Goal: Task Accomplishment & Management: Complete application form

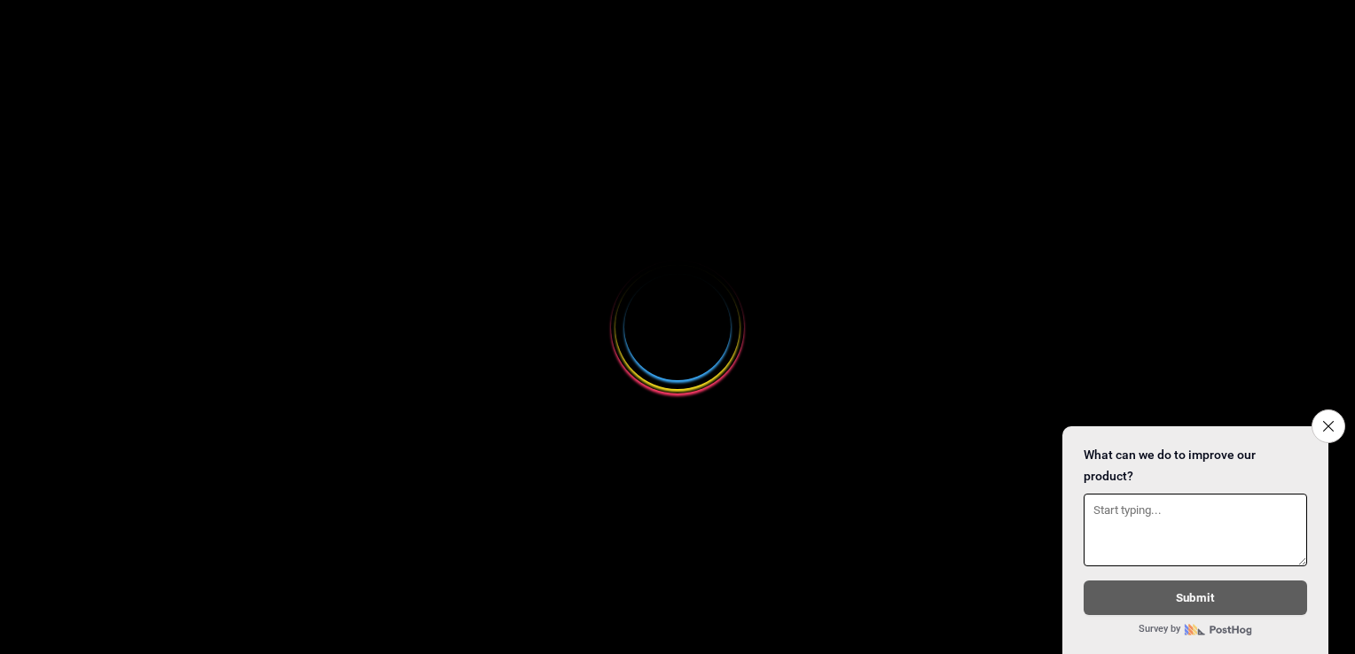
select select
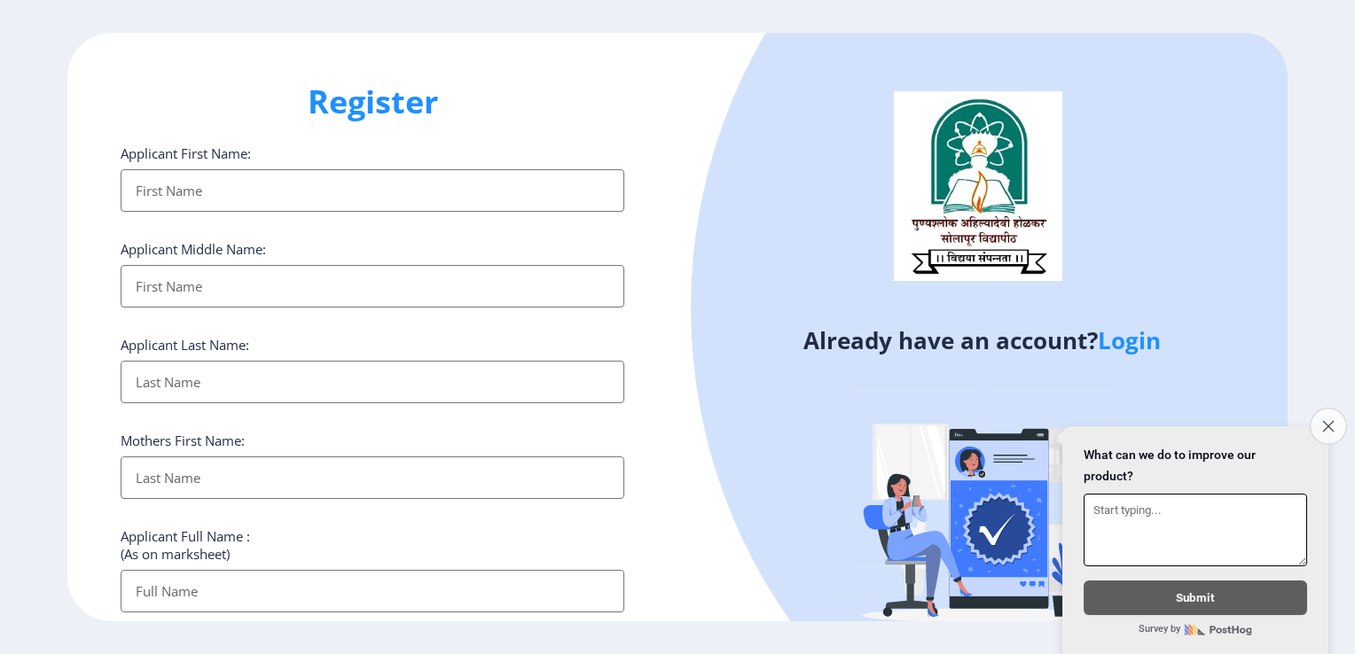
click at [1327, 420] on icon "Close survey" at bounding box center [1328, 426] width 12 height 12
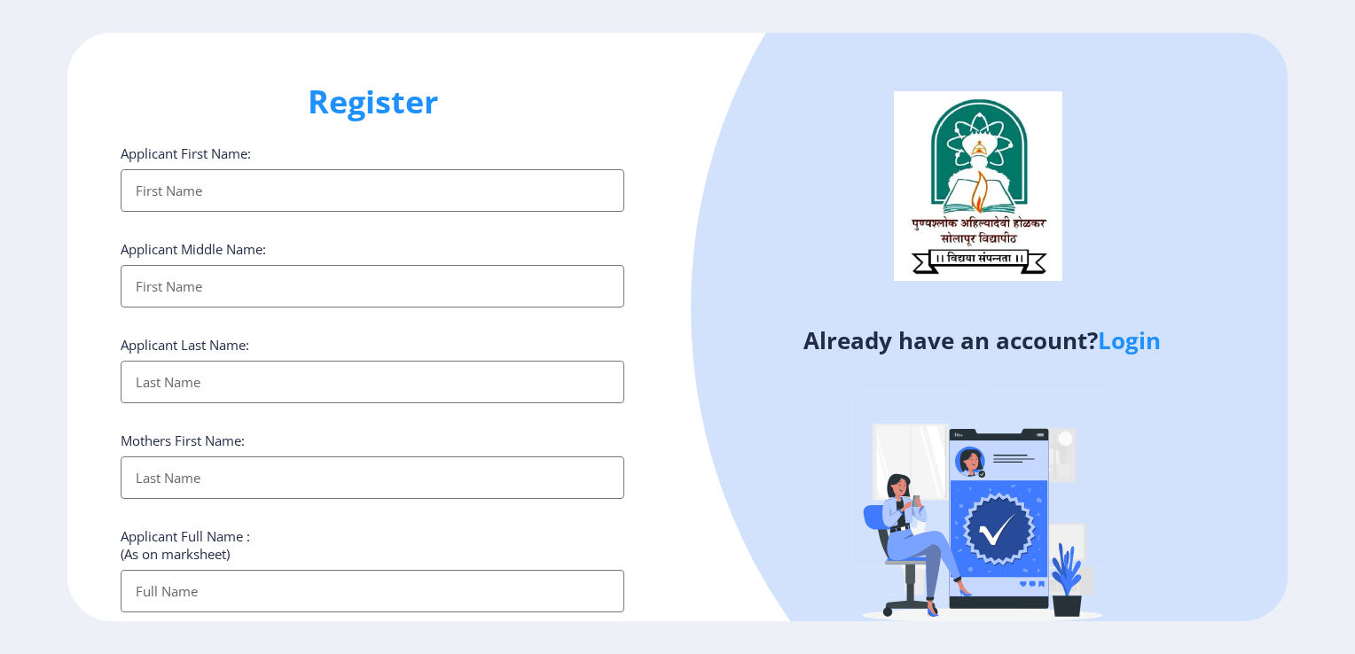
click at [1145, 338] on link "Login" at bounding box center [1129, 341] width 63 height 32
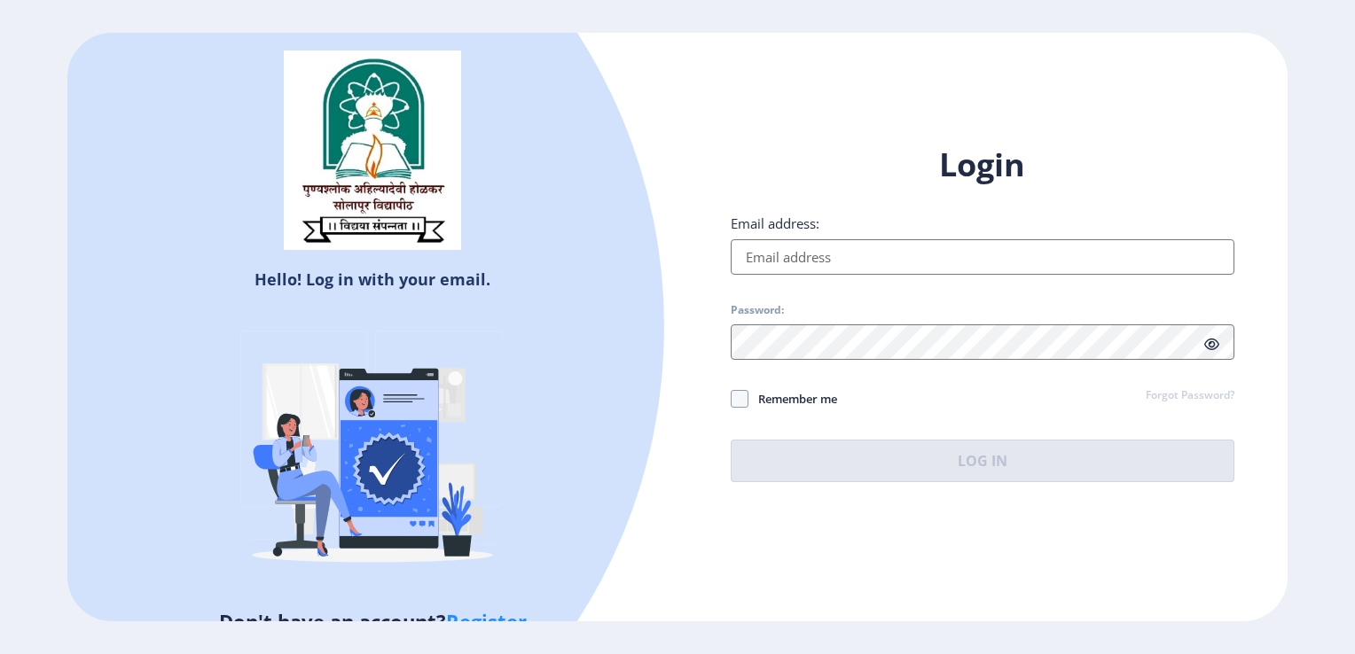
click at [882, 256] on input "Email address:" at bounding box center [983, 256] width 504 height 35
type input "[EMAIL_ADDRESS][DOMAIN_NAME]"
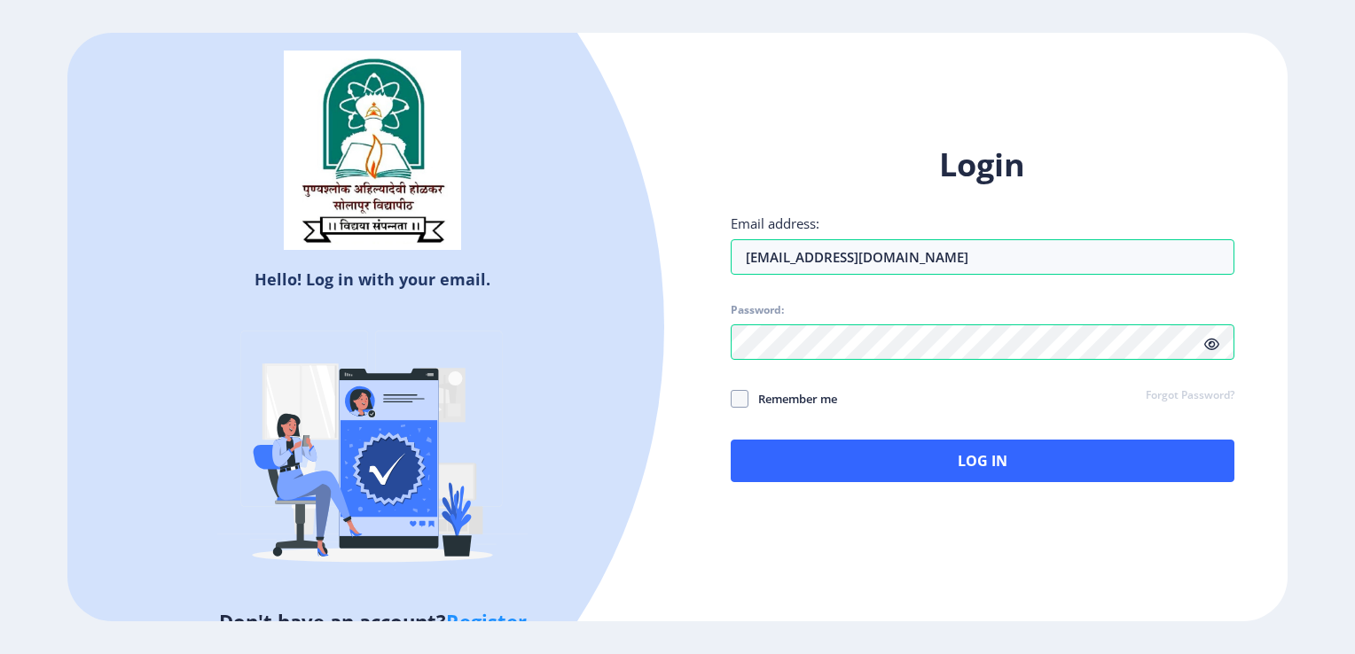
click at [1204, 348] on icon at bounding box center [1211, 344] width 15 height 13
click at [1212, 340] on icon at bounding box center [1211, 344] width 15 height 13
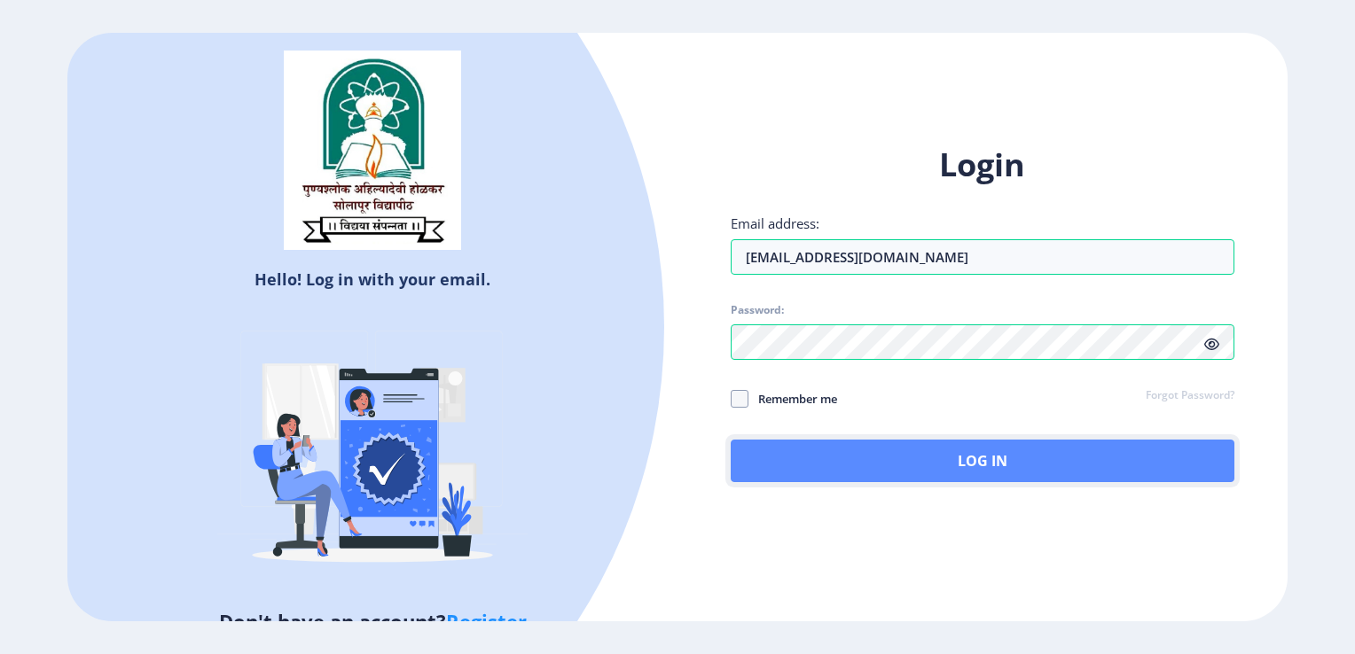
click at [940, 466] on button "Log In" at bounding box center [983, 461] width 504 height 43
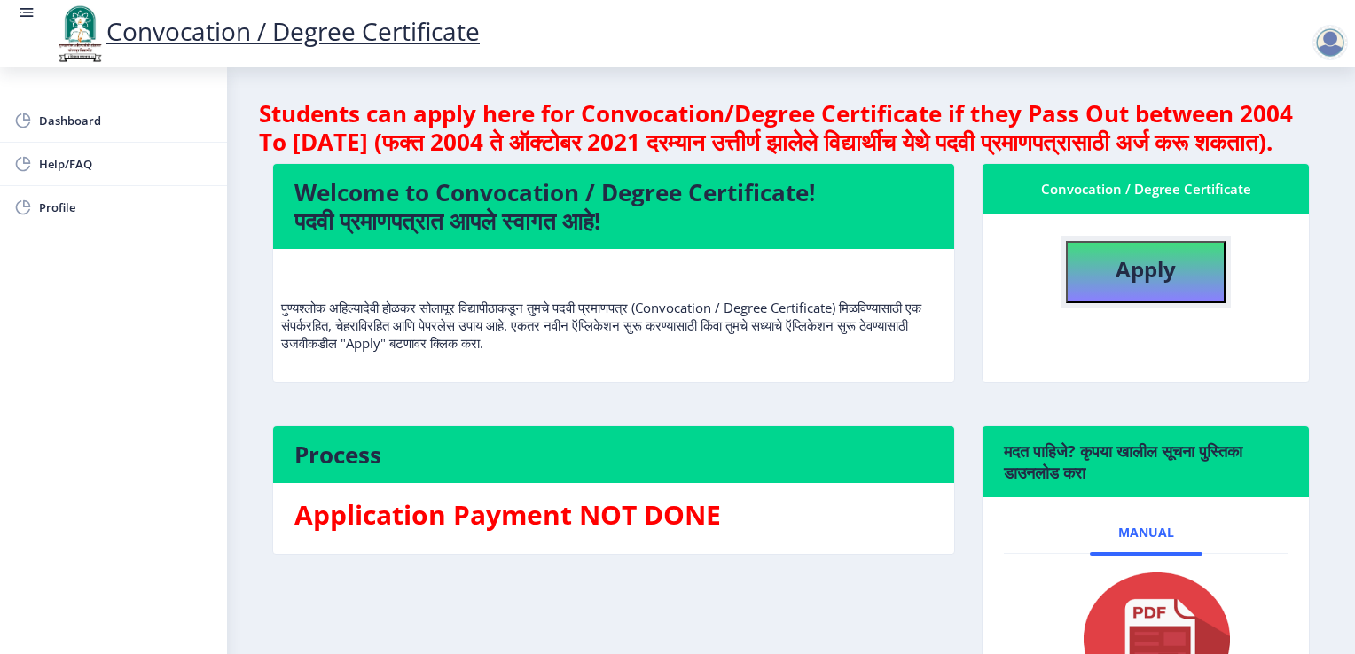
click at [1116, 284] on b "Apply" at bounding box center [1146, 268] width 60 height 29
select select
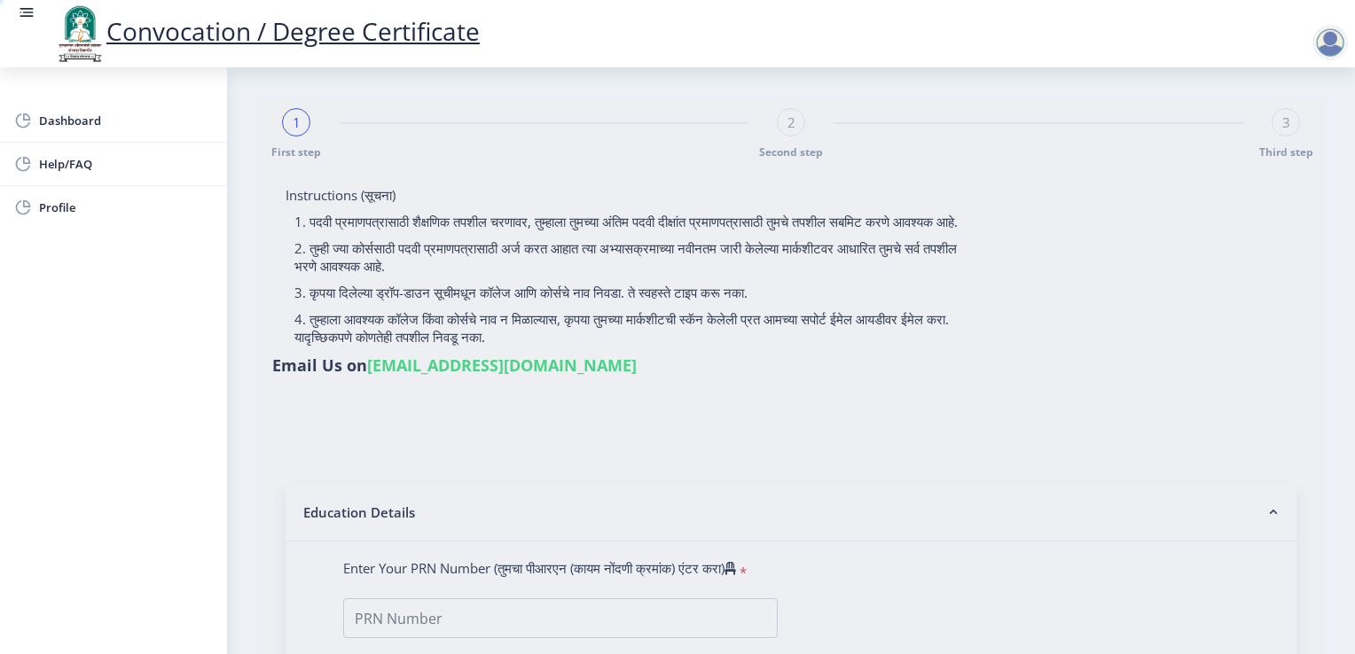
type input "[PERSON_NAME] [PERSON_NAME]"
type input "[PERSON_NAME]"
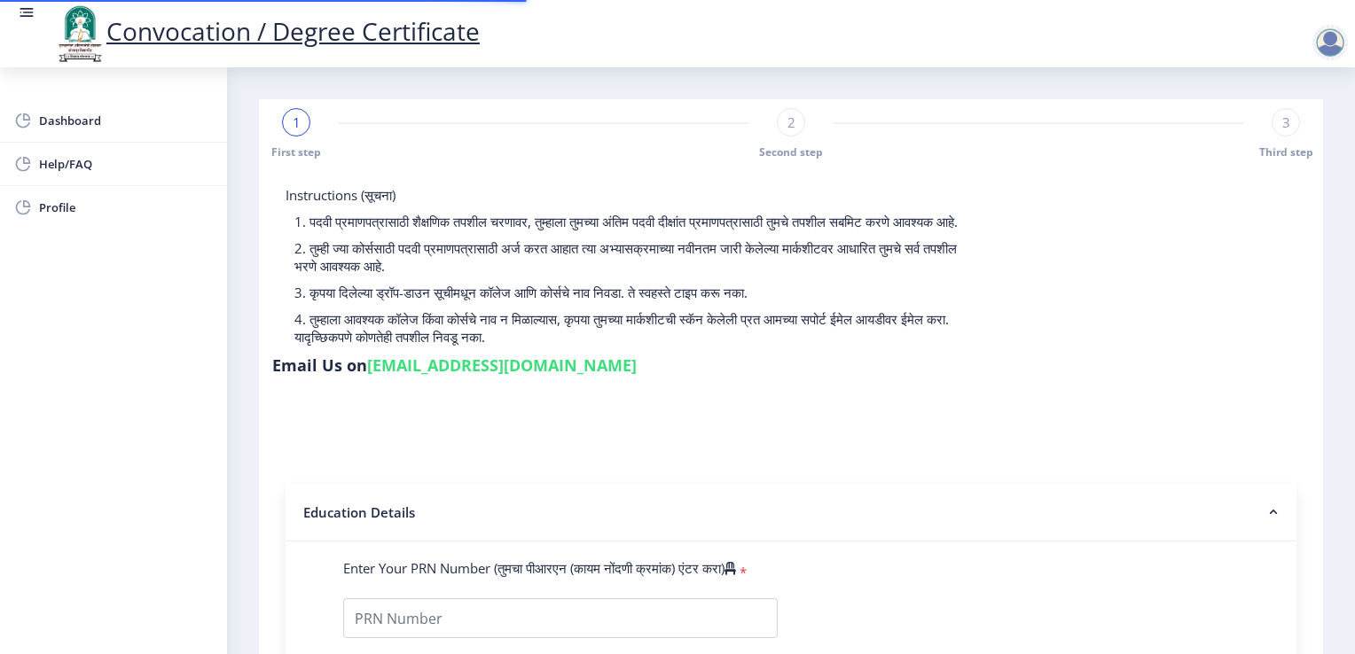
type input "2009032500143393"
select select "Regular"
select select "2012"
select select "May"
select select "FIRST CLASS WITH DISTINCTION"
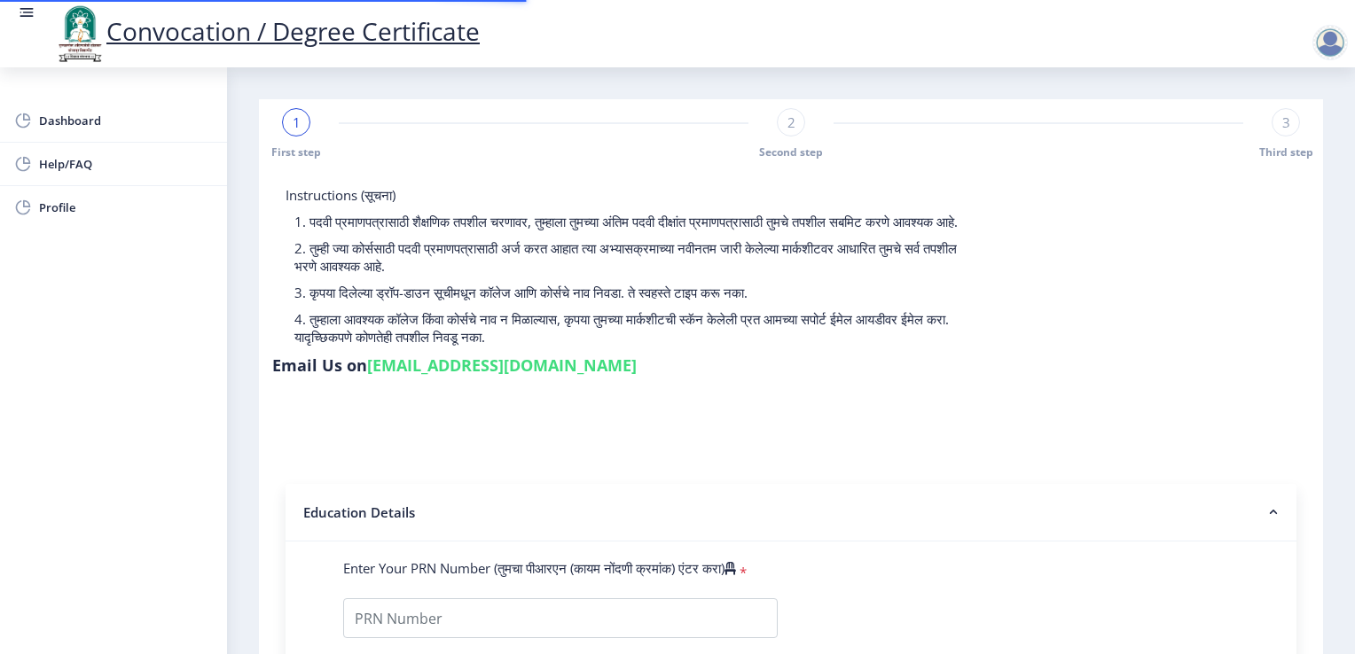
type input "011114"
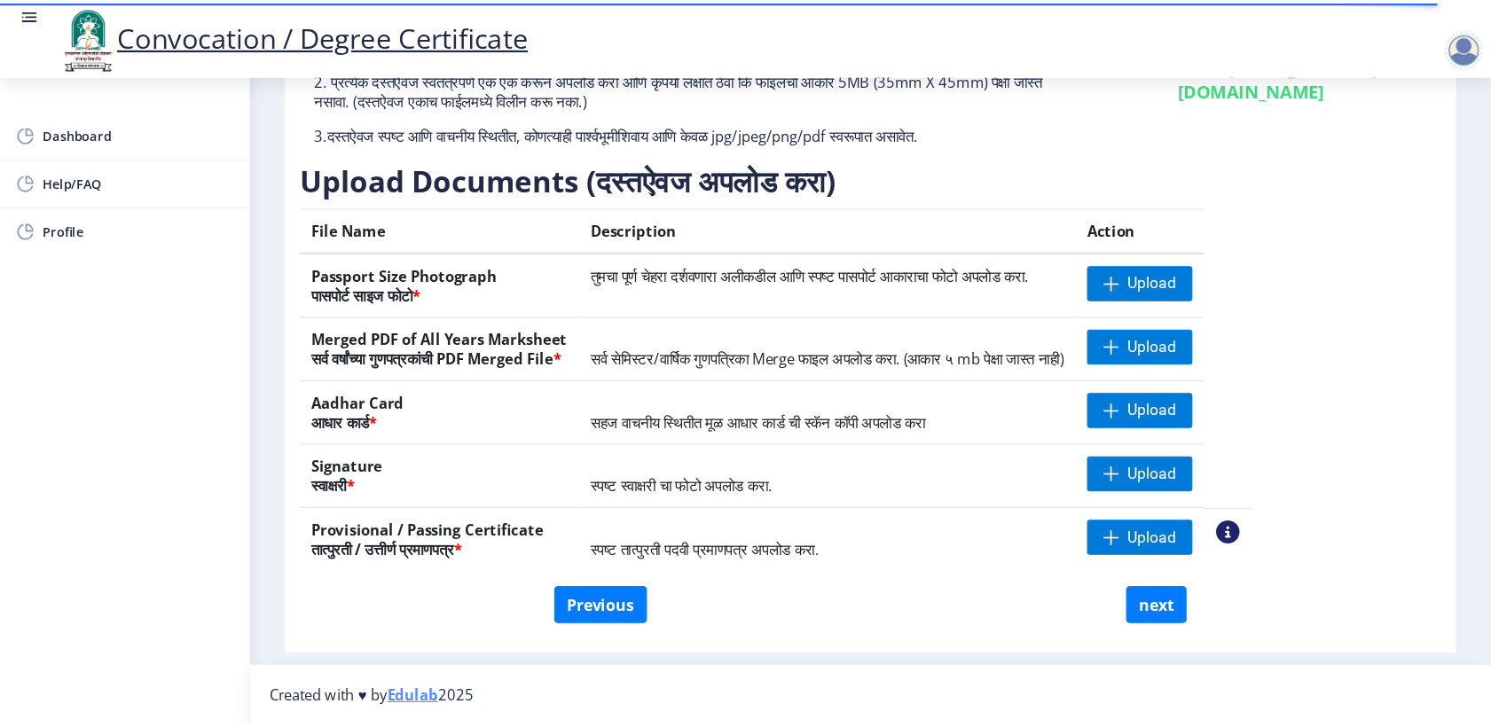
scroll to position [203, 0]
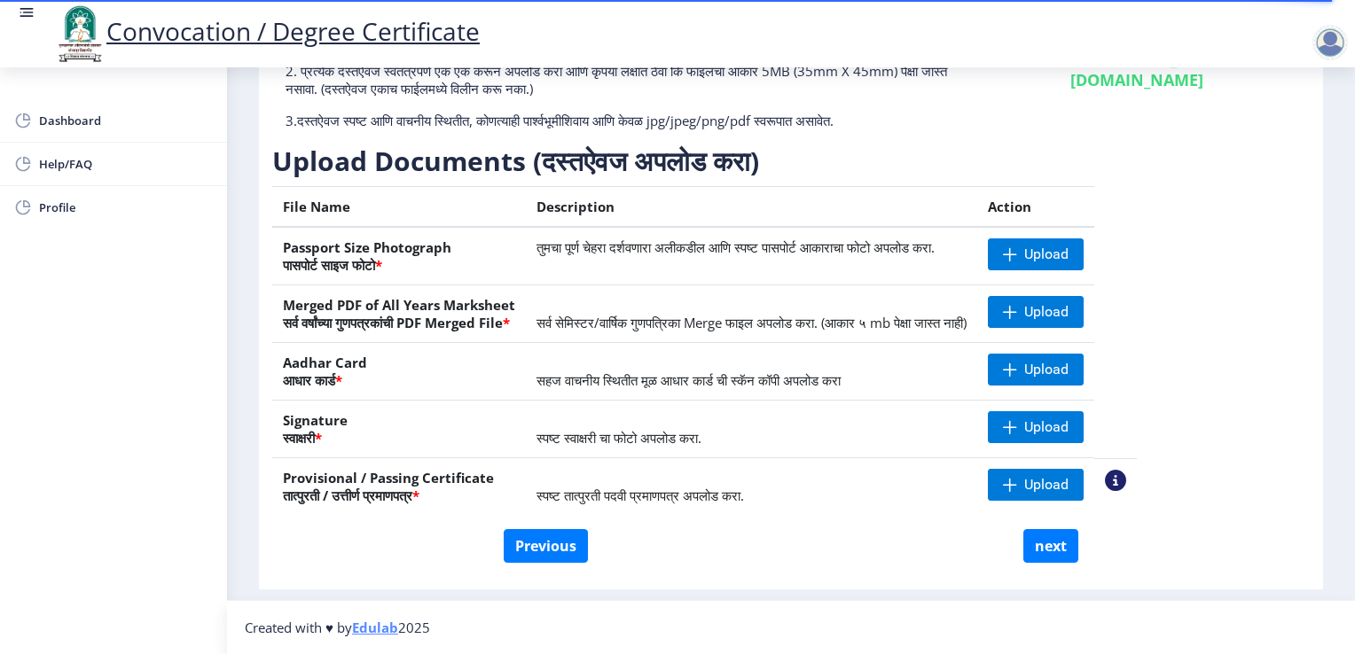
click at [1126, 481] on nb-action at bounding box center [1115, 480] width 21 height 21
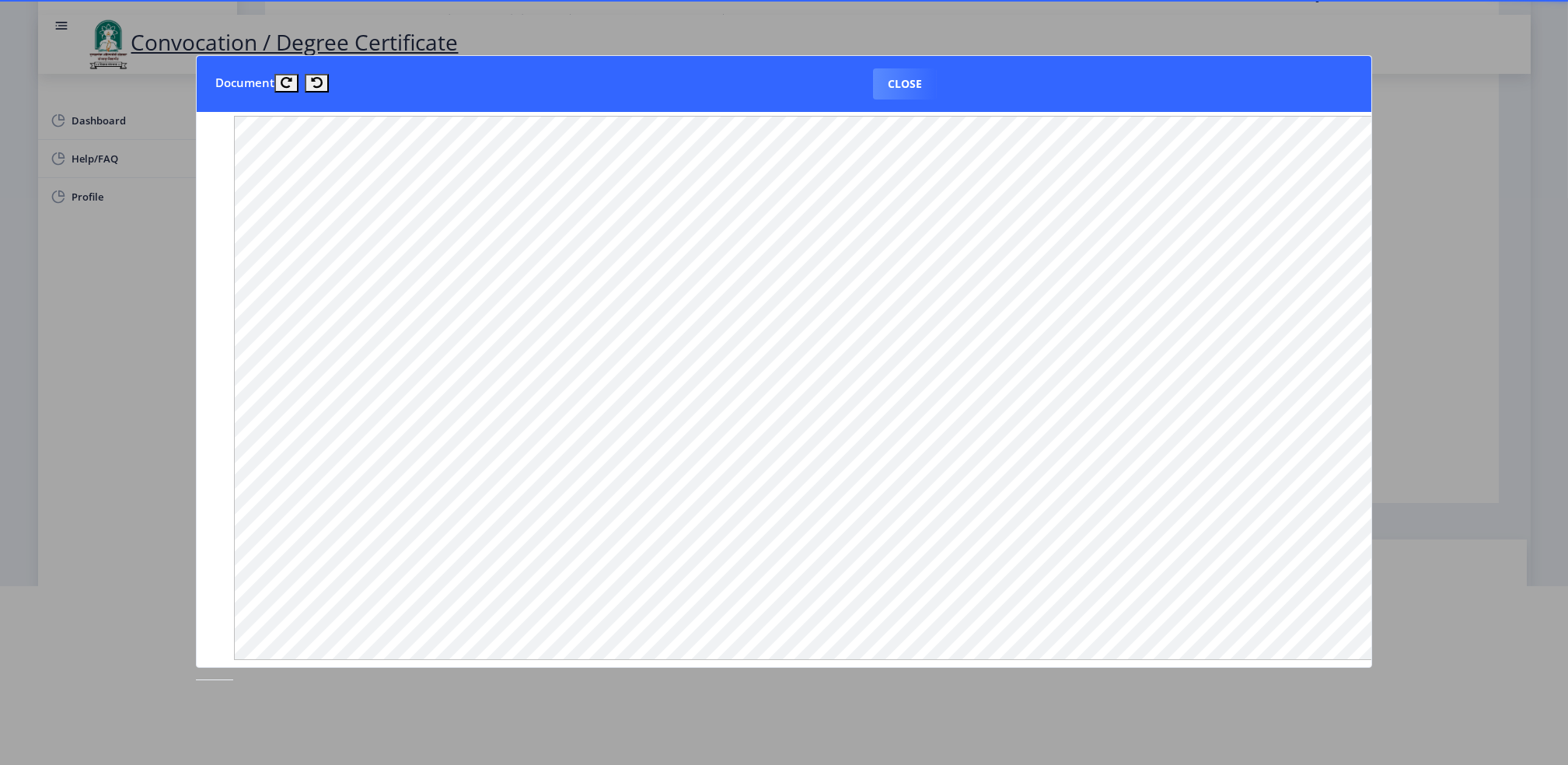
scroll to position [828, 0]
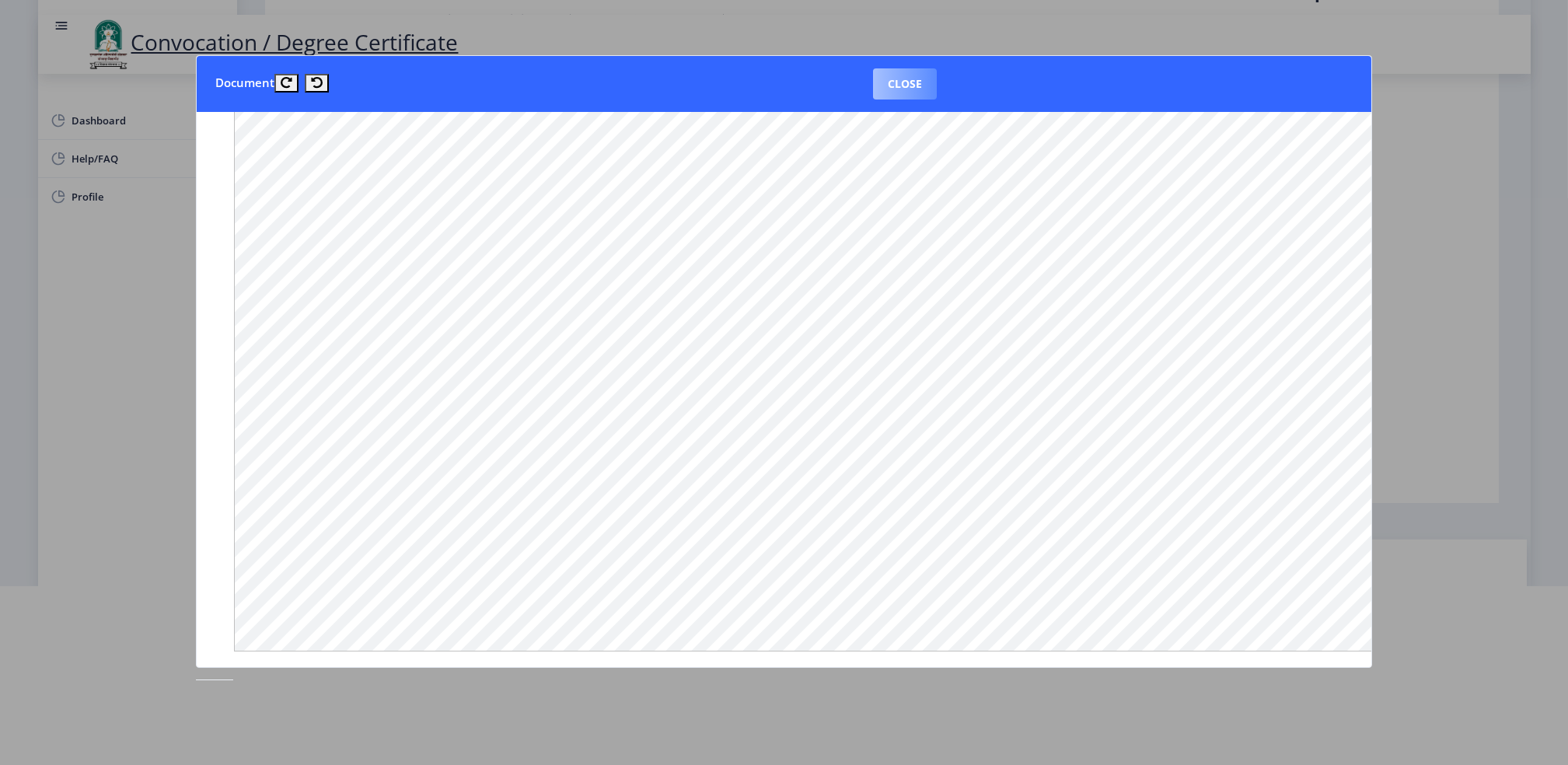
click at [900, 75] on button "Close" at bounding box center [905, 83] width 64 height 31
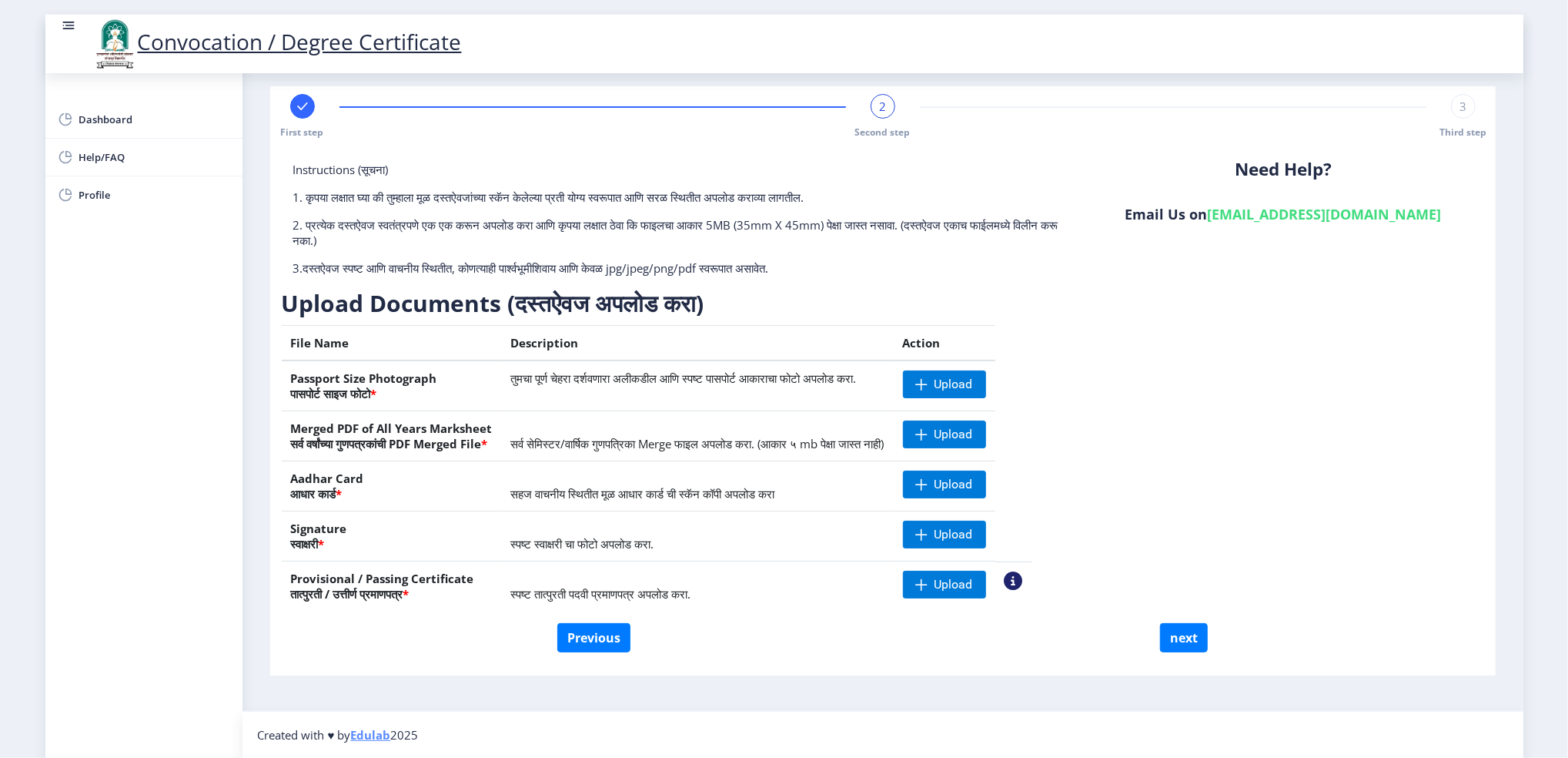
click at [1023, 568] on nb-action at bounding box center [1013, 580] width 18 height 18
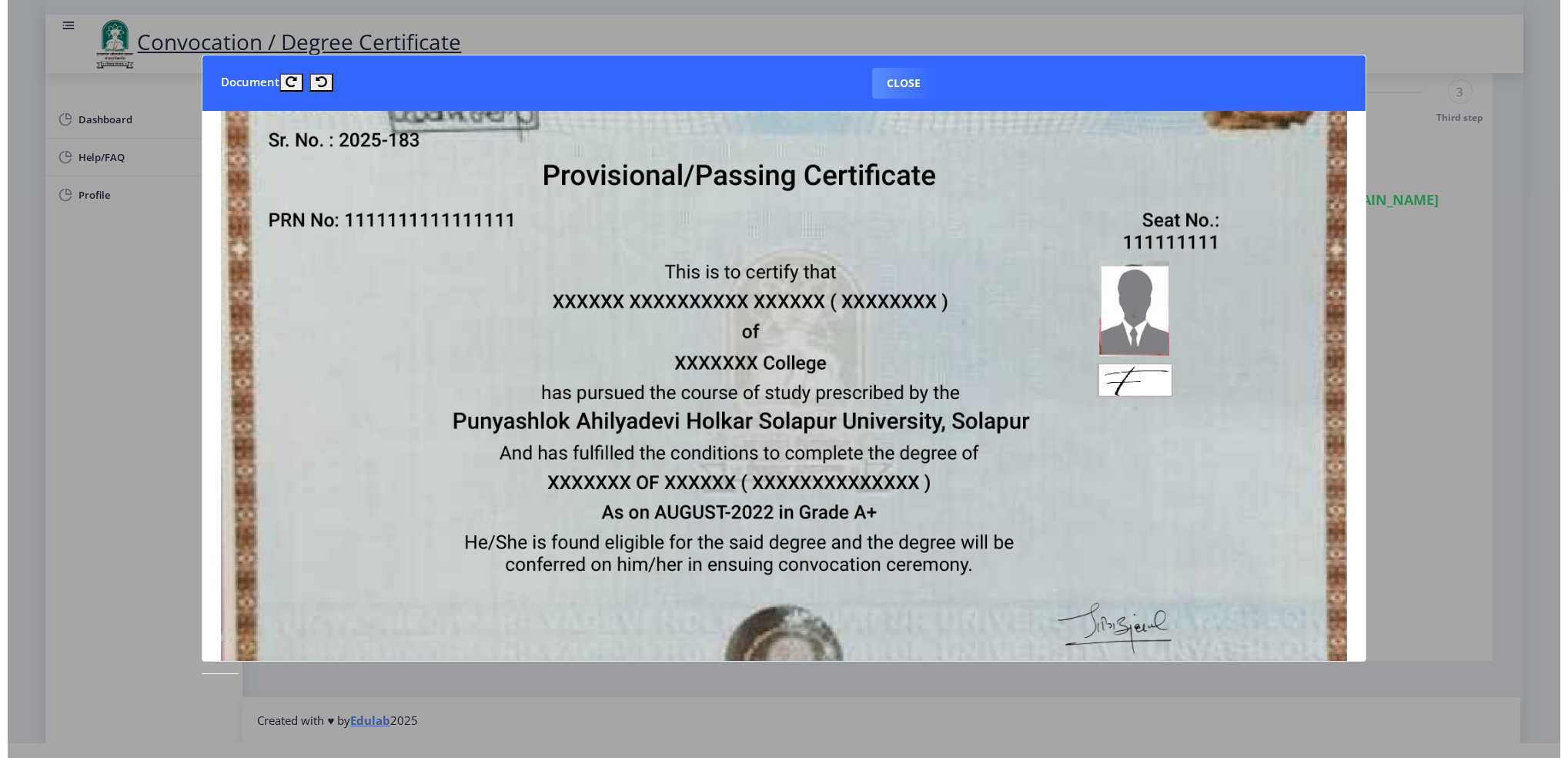
scroll to position [0, 0]
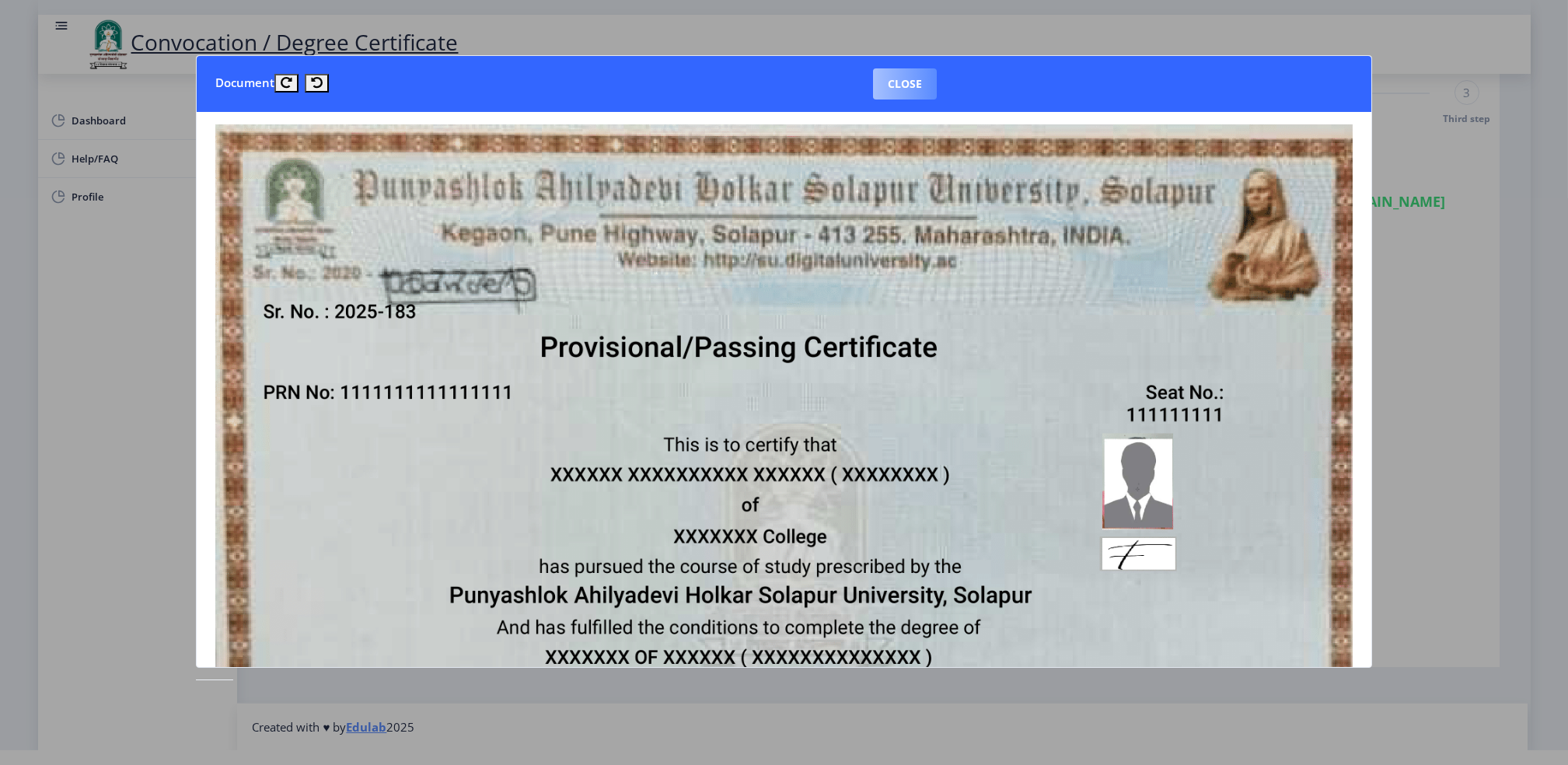
click at [905, 83] on button "Close" at bounding box center [905, 83] width 64 height 31
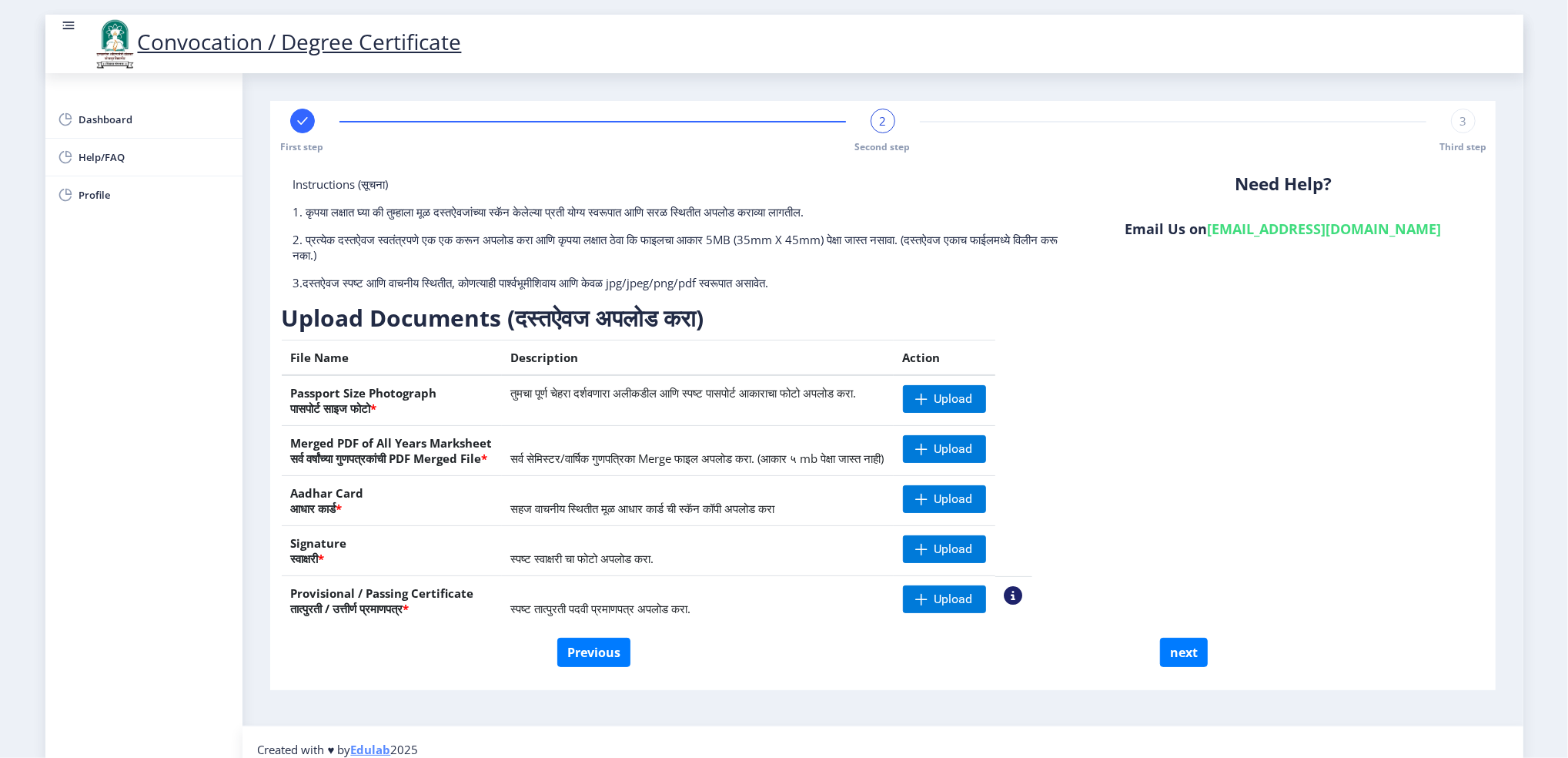
click at [71, 22] on rect at bounding box center [68, 23] width 11 height 2
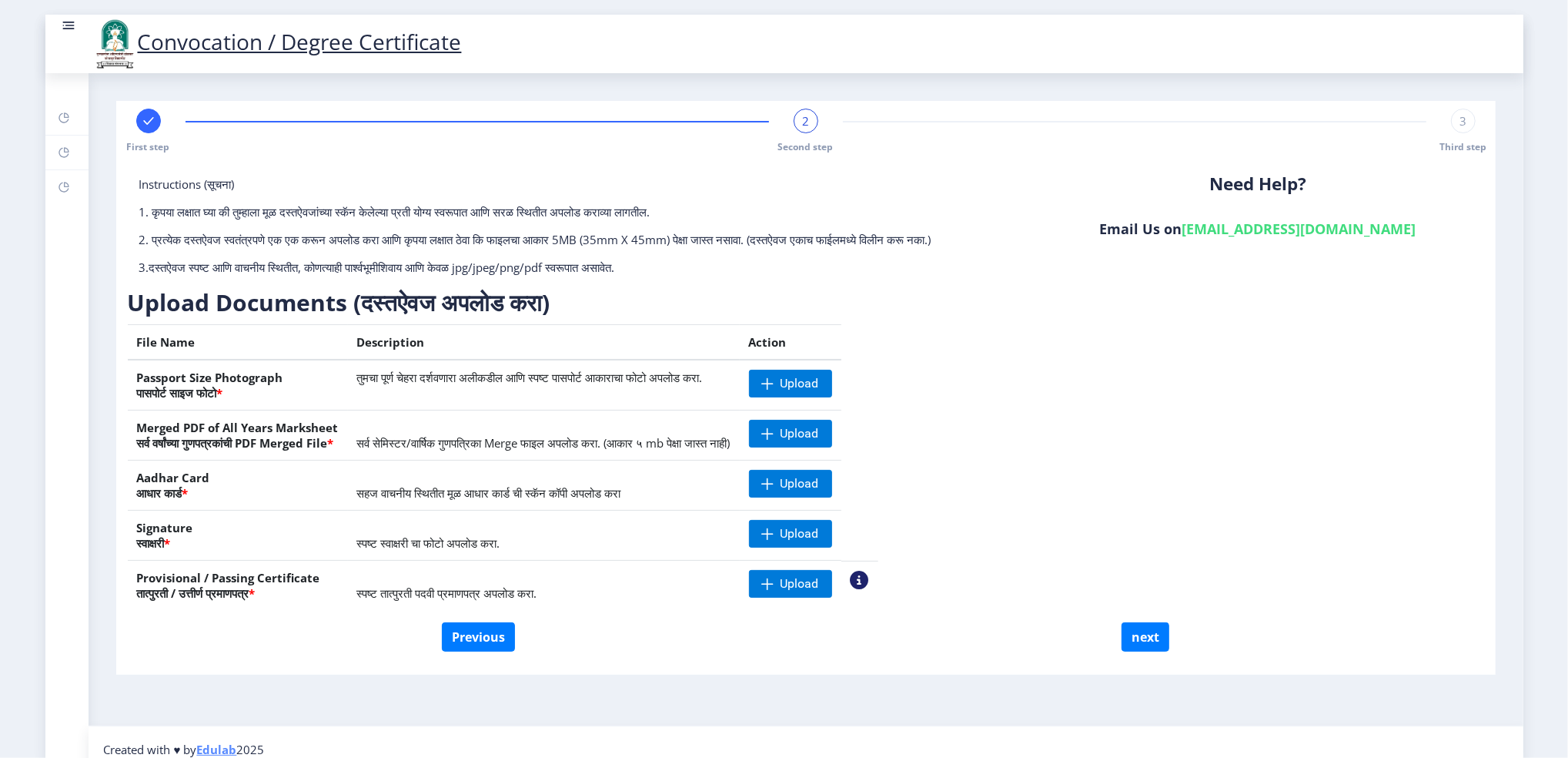
click at [70, 24] on rect at bounding box center [69, 25] width 10 height 2
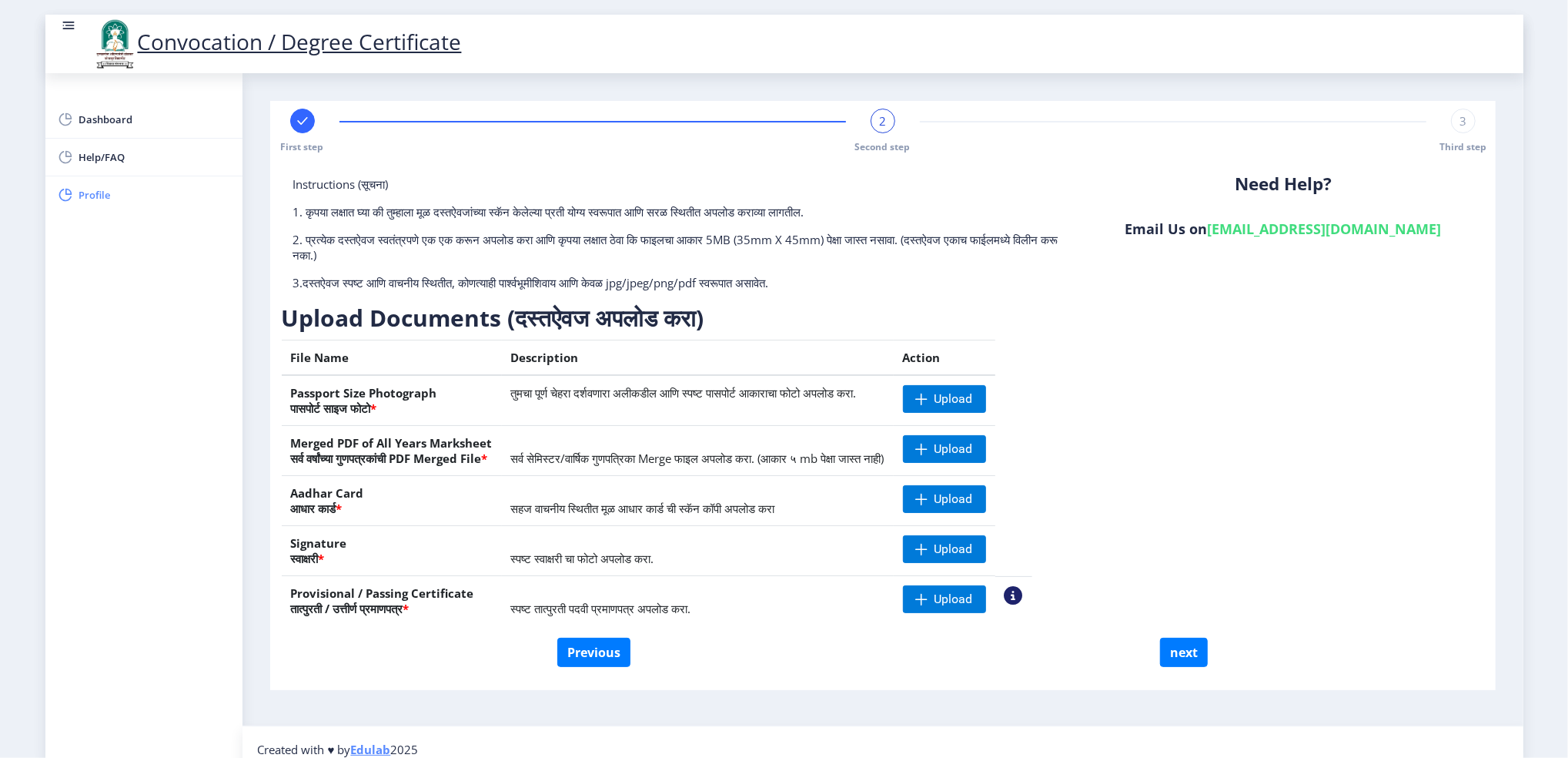
click at [89, 196] on span "Profile" at bounding box center [155, 194] width 151 height 18
select select
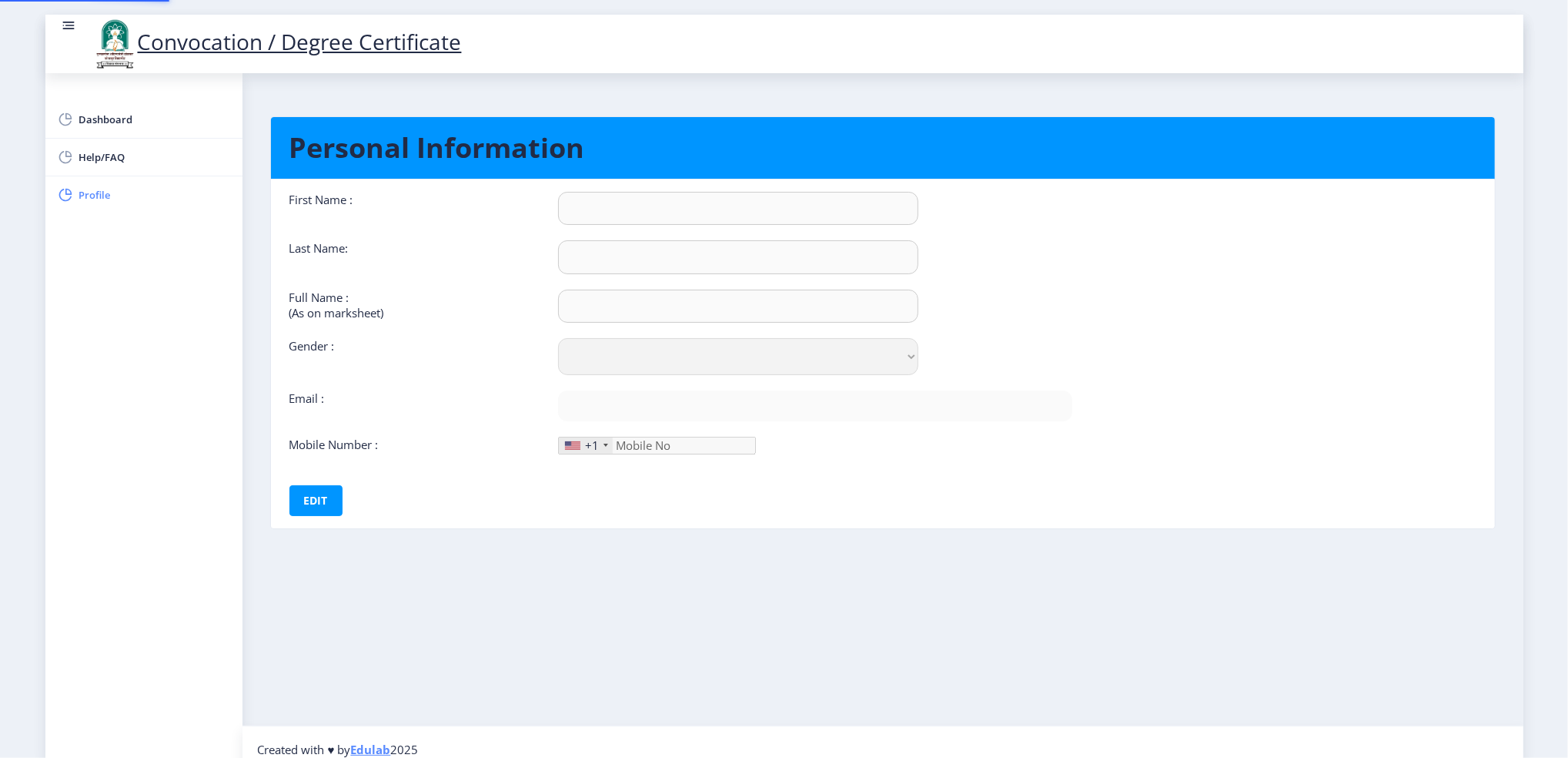
type input "Vijaya"
type input "Raut"
type input "[PERSON_NAME] [PERSON_NAME]"
select select "[DEMOGRAPHIC_DATA]"
type input "[EMAIL_ADDRESS][DOMAIN_NAME]"
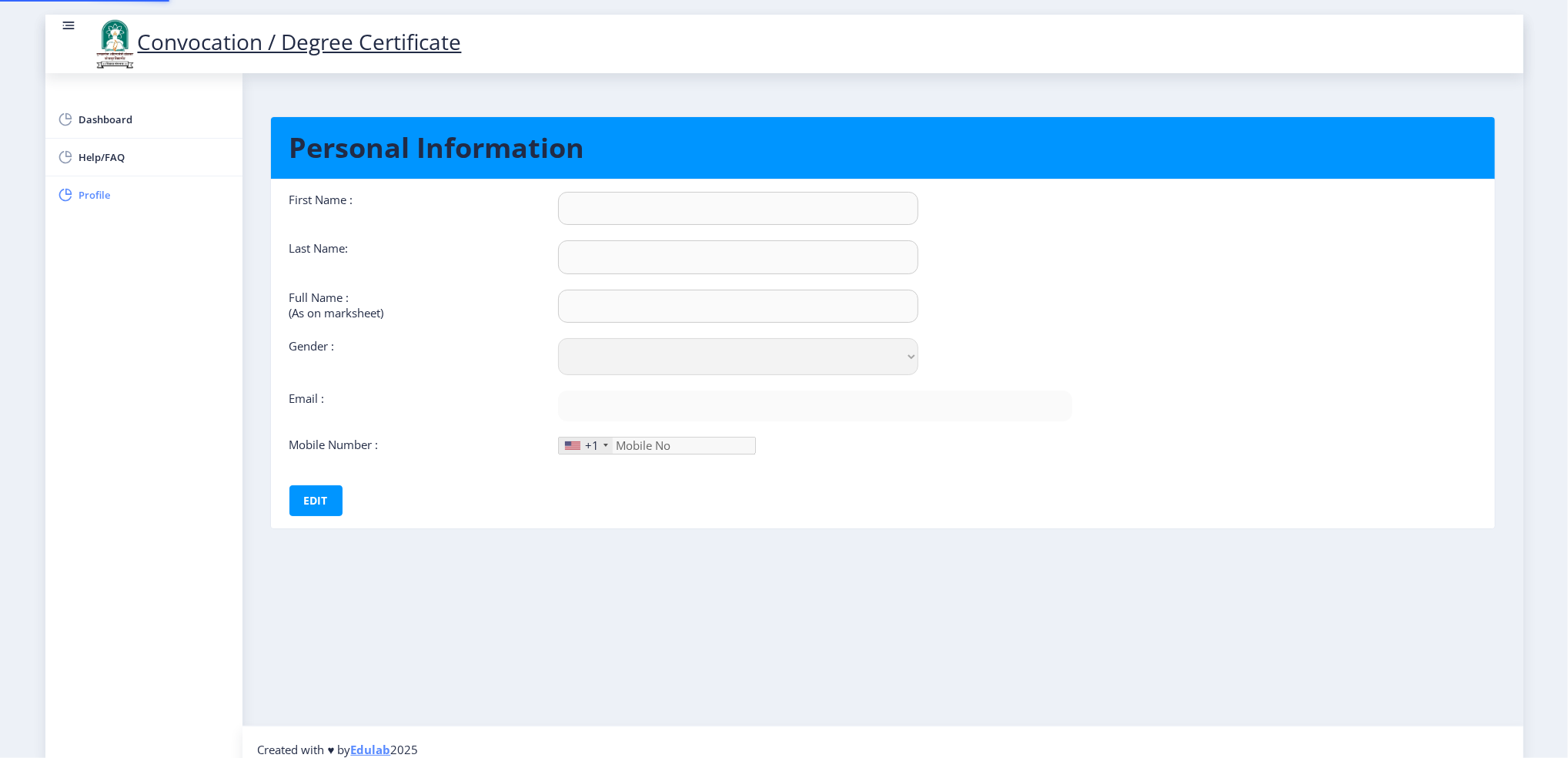
type input "9975697948"
click at [96, 122] on span "Dashboard" at bounding box center [155, 119] width 151 height 18
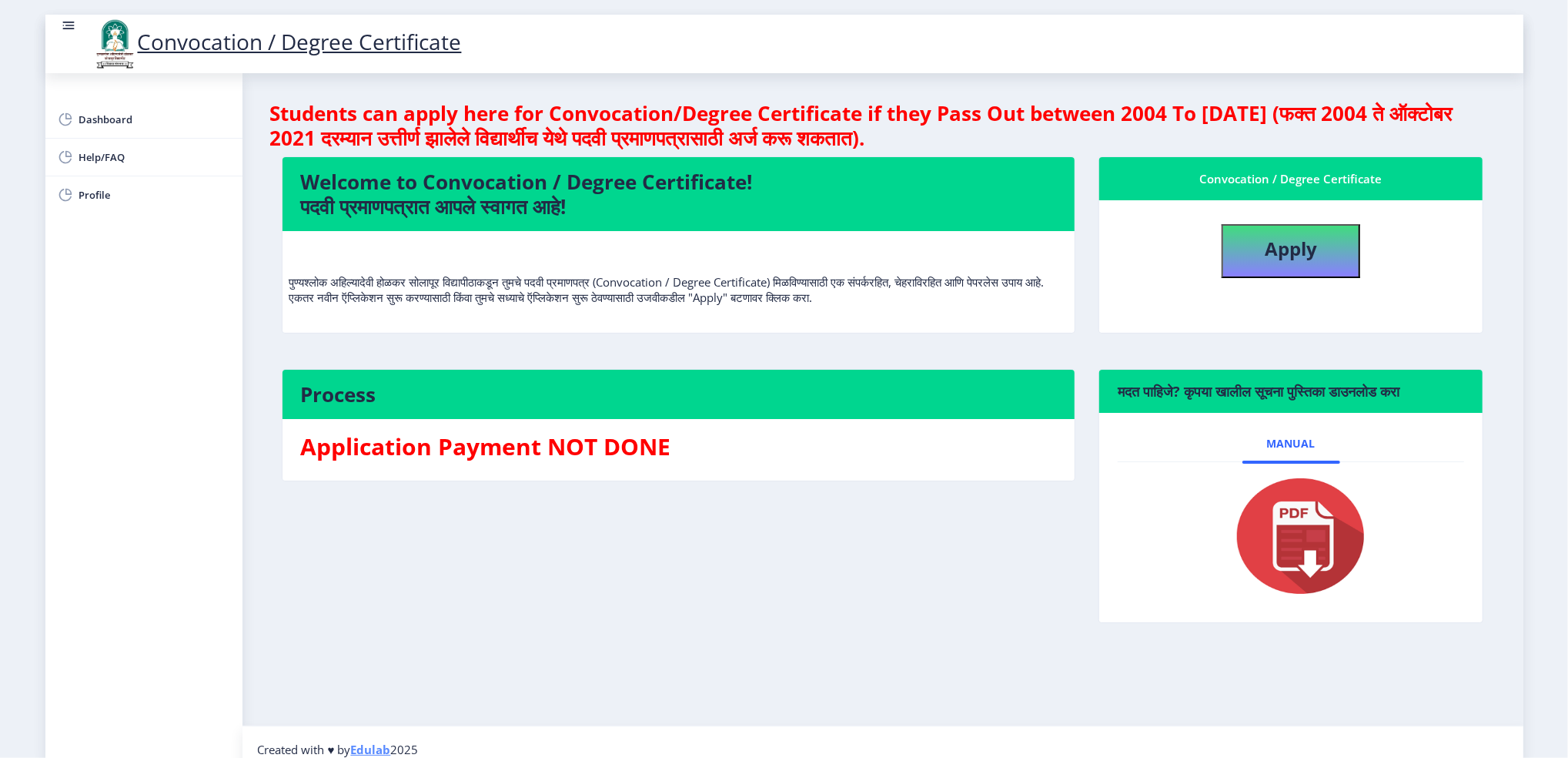
click at [65, 30] on rect at bounding box center [69, 25] width 16 height 16
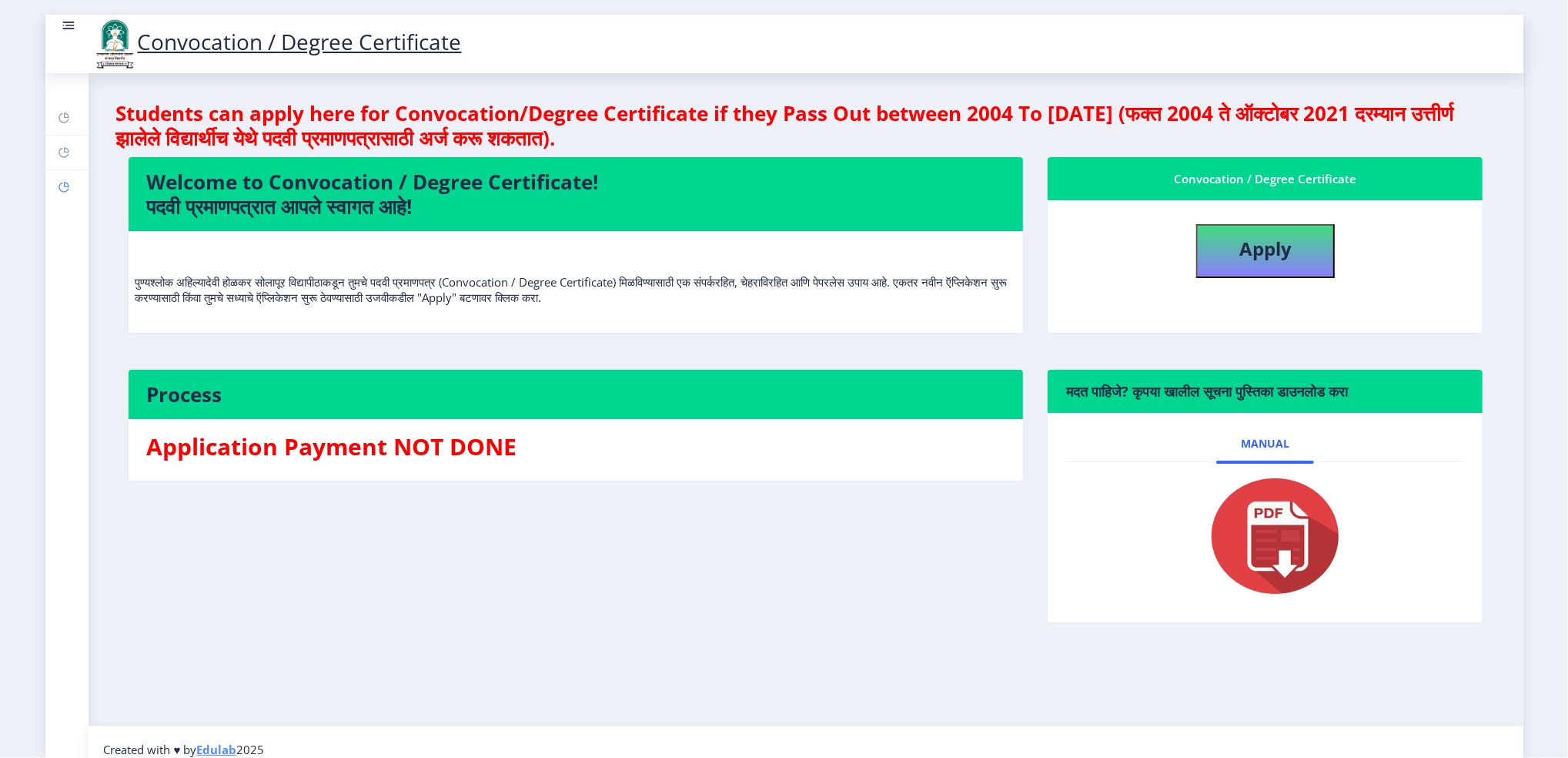
click at [63, 188] on rect at bounding box center [64, 187] width 12 height 12
select select
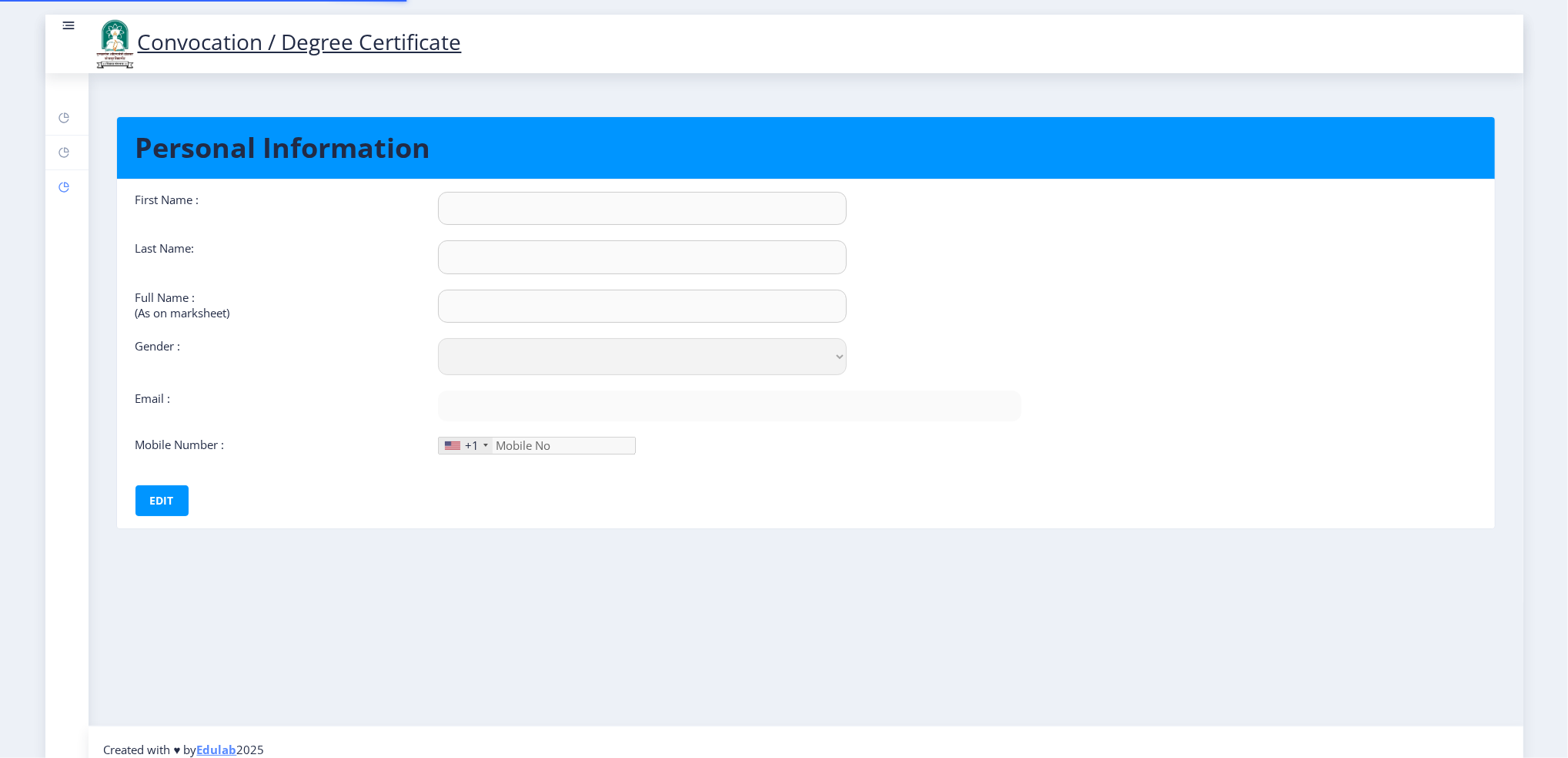
type input "Vijaya"
type input "Raut"
type input "[PERSON_NAME] [PERSON_NAME]"
select select "[DEMOGRAPHIC_DATA]"
type input "[EMAIL_ADDRESS][DOMAIN_NAME]"
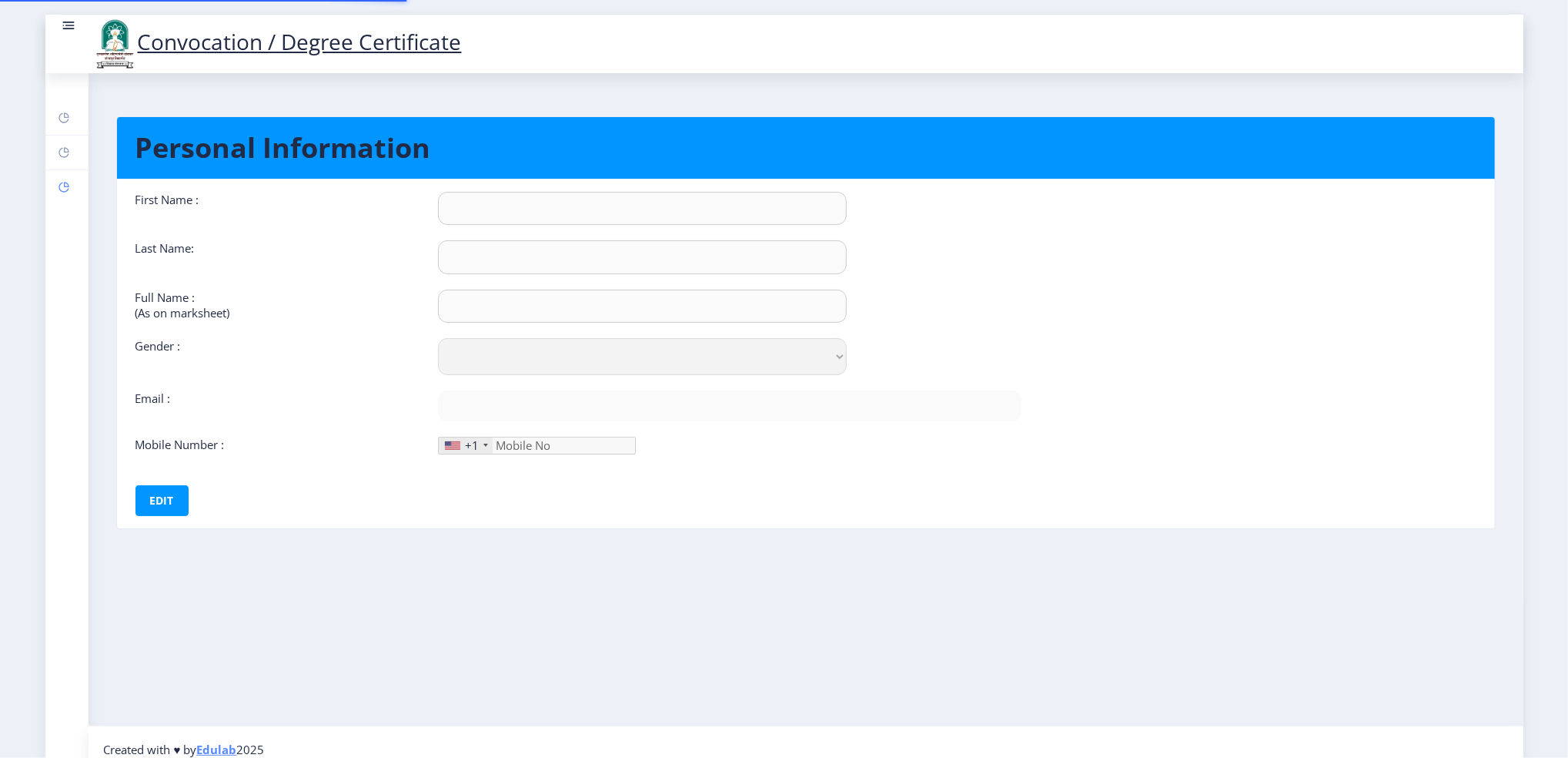
type input "9975697948"
click at [59, 150] on icon at bounding box center [63, 153] width 10 height 10
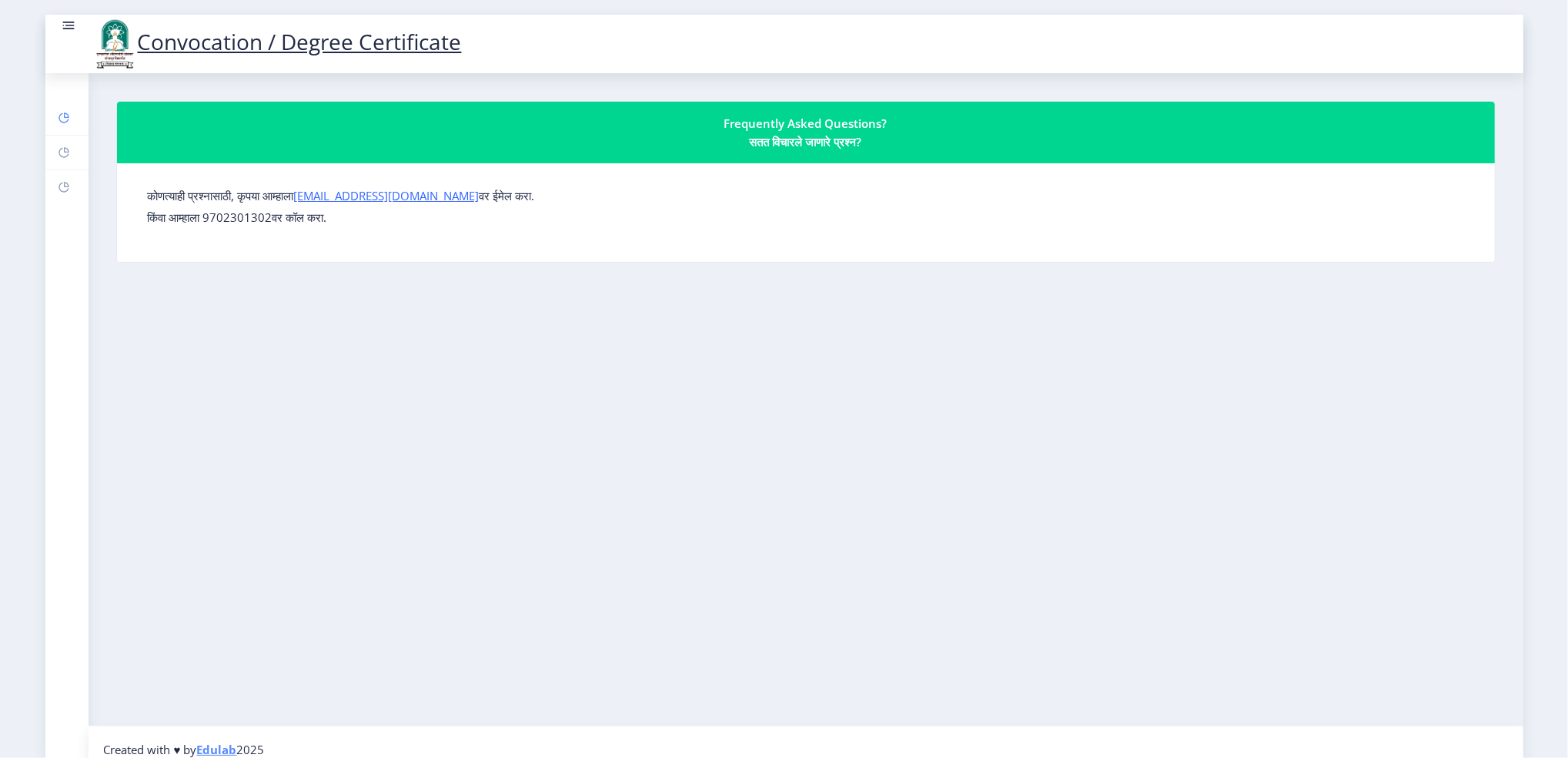
click at [67, 117] on icon at bounding box center [67, 115] width 5 height 5
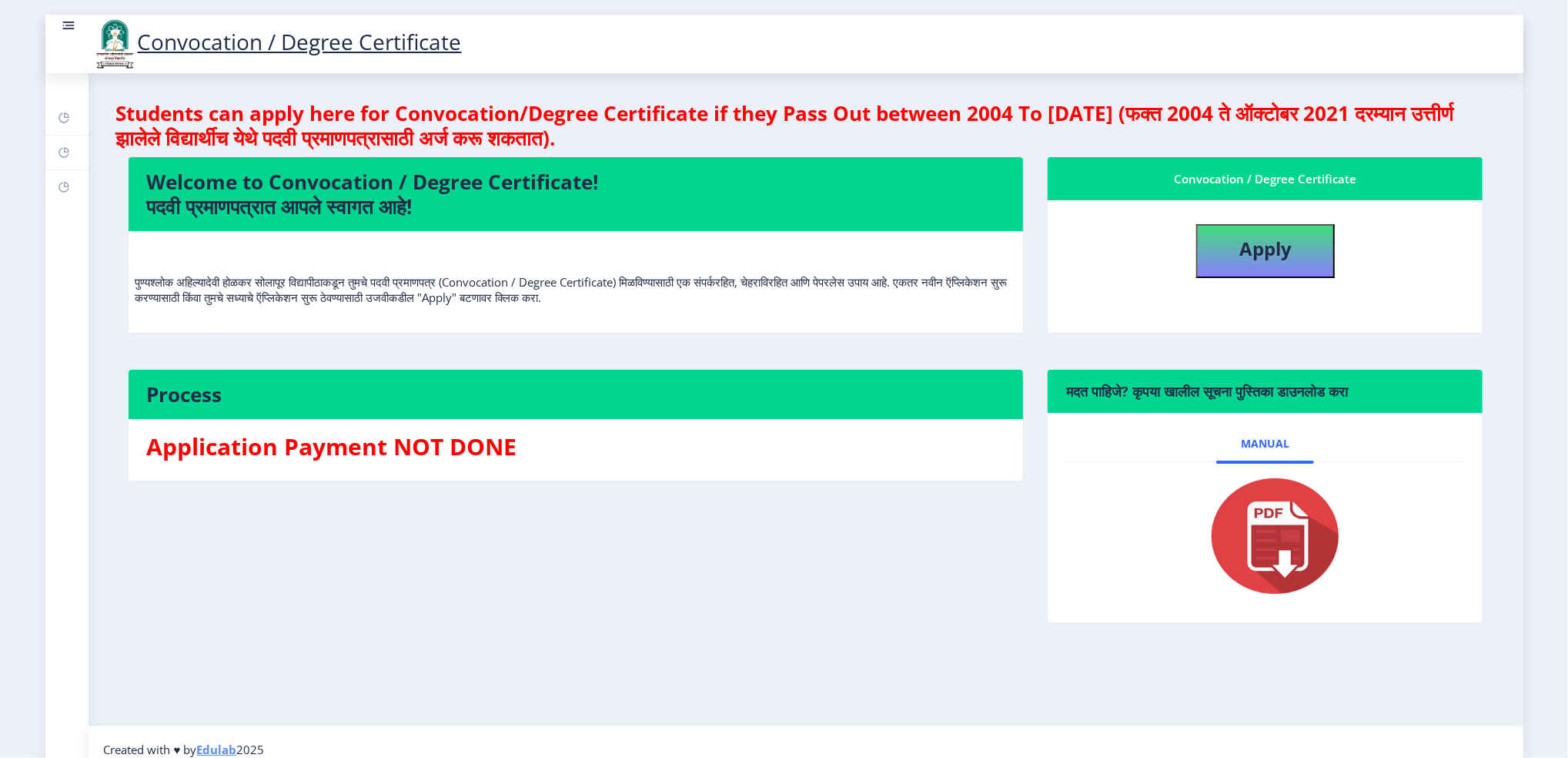
click at [180, 44] on link "Convocation / Degree Certificate" at bounding box center [277, 42] width 371 height 30
click at [69, 21] on rect at bounding box center [69, 25] width 16 height 16
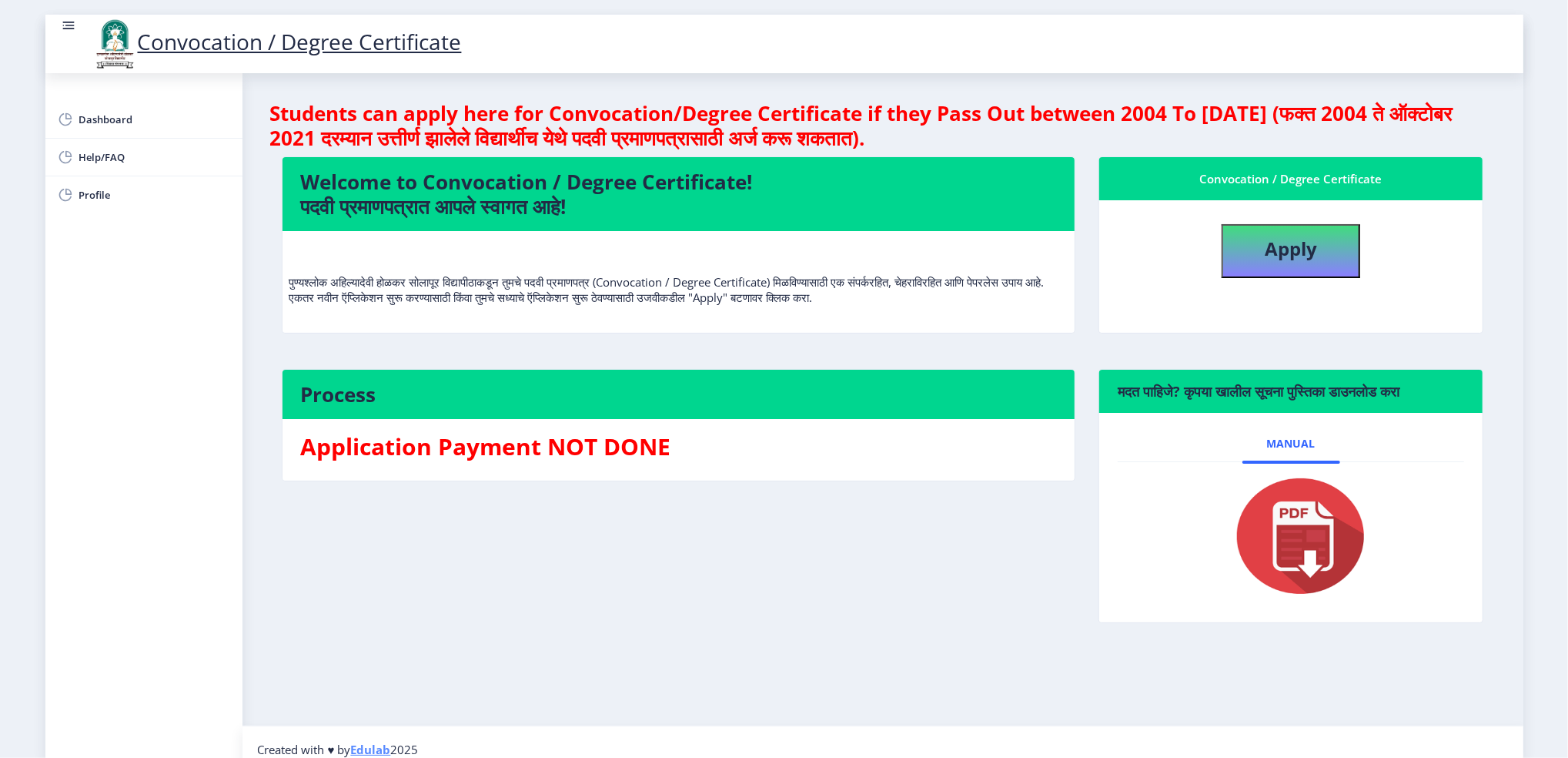
click at [69, 21] on rect at bounding box center [69, 25] width 16 height 16
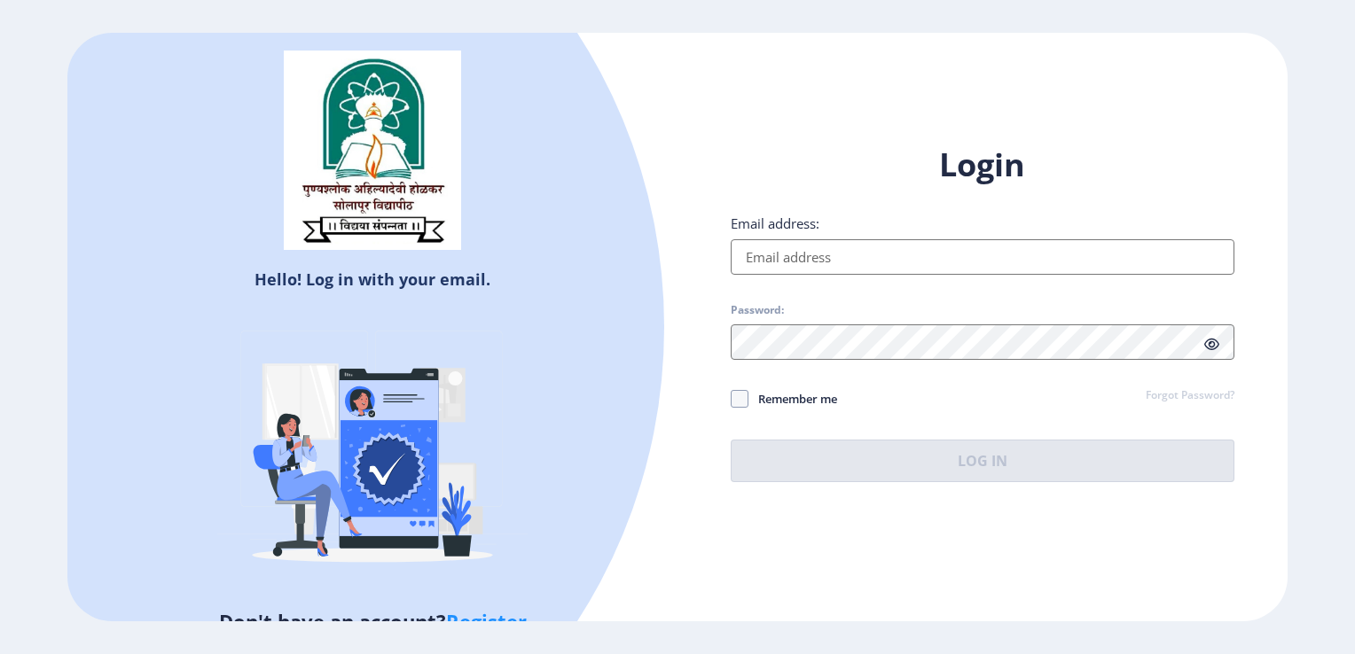
click at [890, 243] on input "Email address:" at bounding box center [983, 256] width 504 height 35
type input "[EMAIL_ADDRESS][DOMAIN_NAME]"
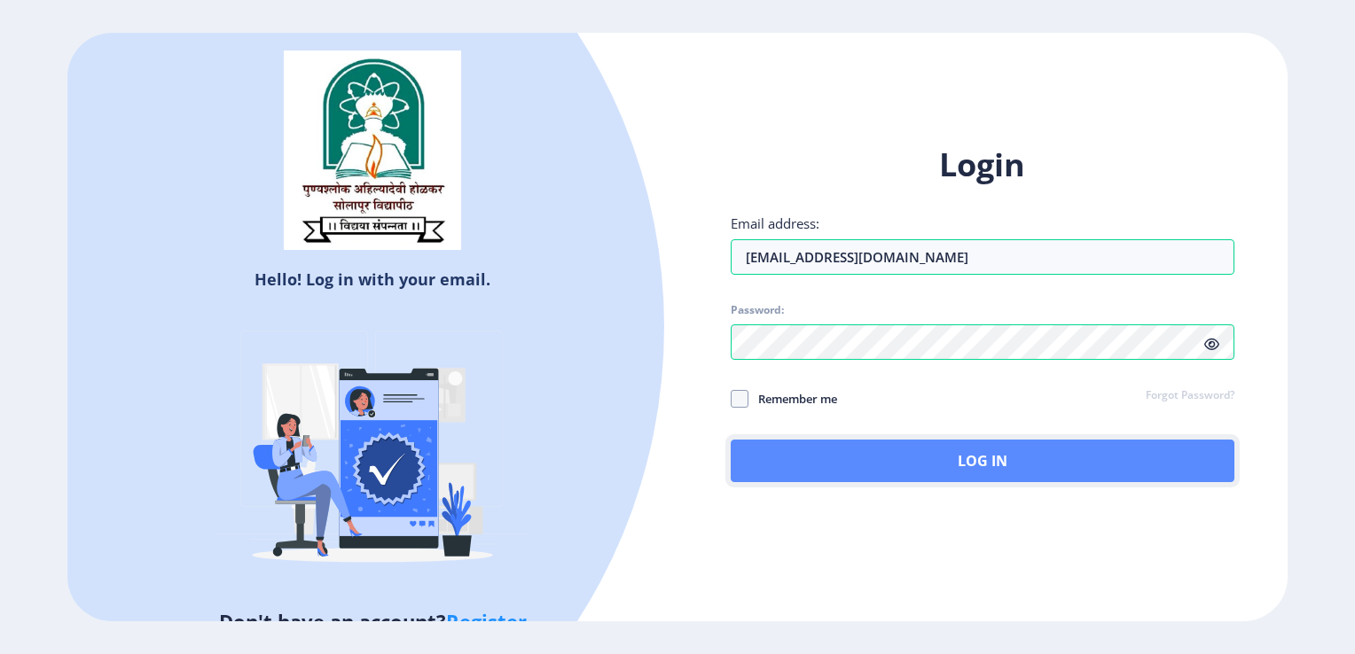
click at [908, 456] on button "Log In" at bounding box center [983, 461] width 504 height 43
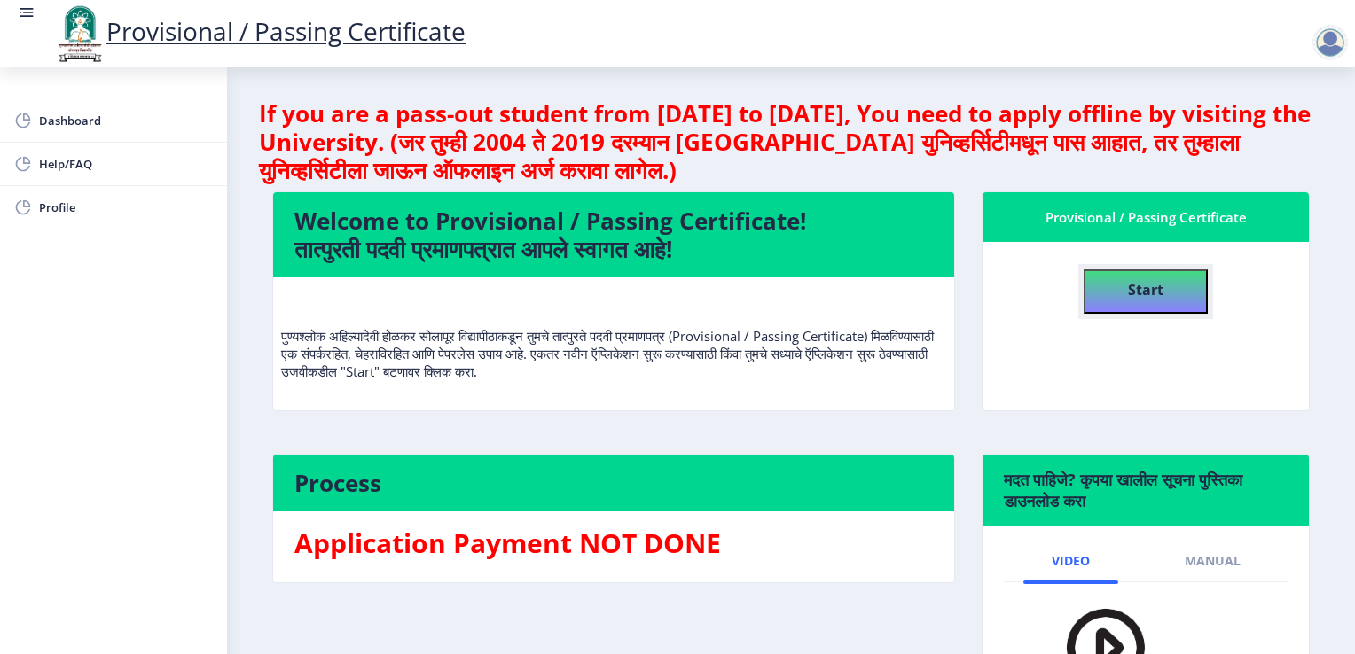
click at [1131, 292] on b "Start" at bounding box center [1145, 290] width 35 height 20
select select
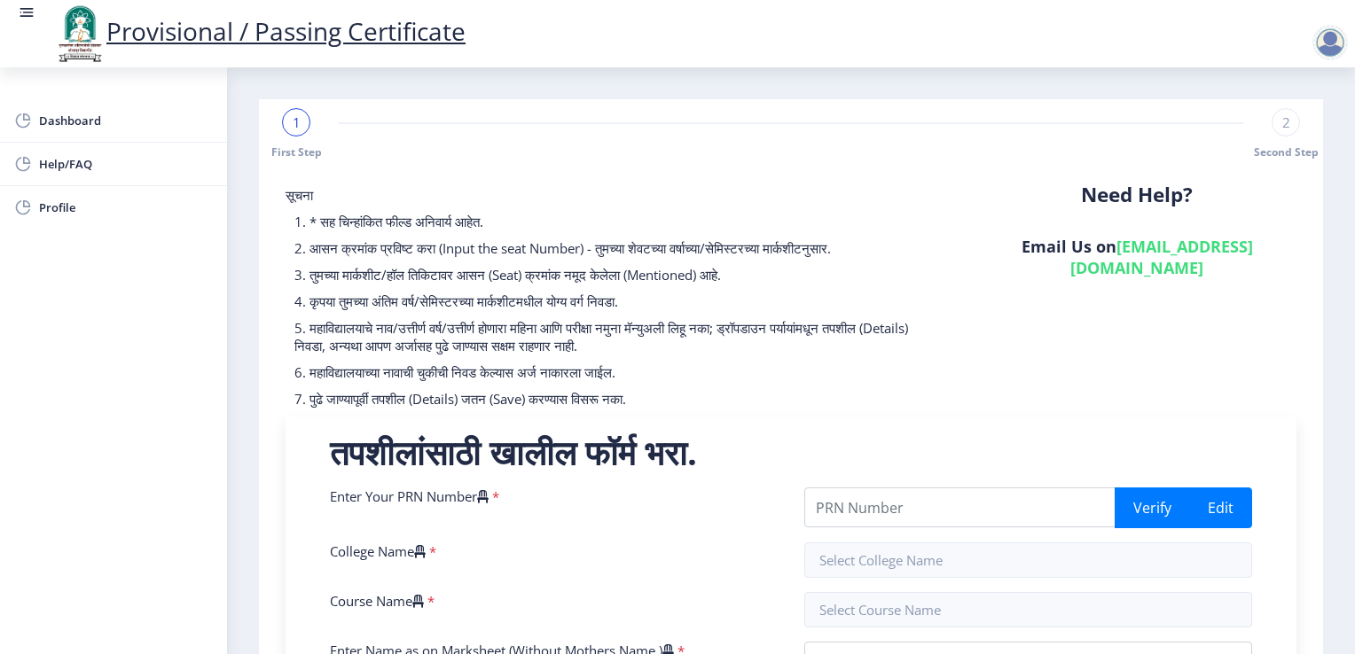
scroll to position [89, 0]
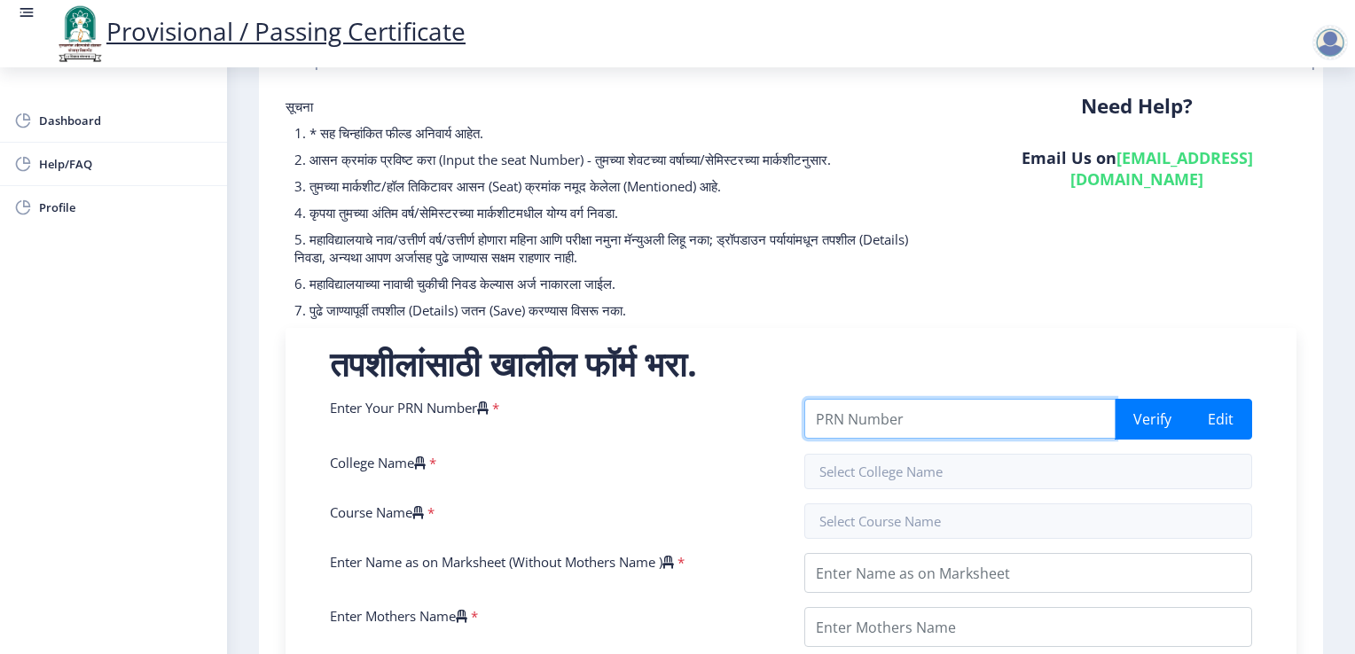
click at [850, 425] on input "Enter Your PRN Number" at bounding box center [959, 419] width 311 height 40
type input "2009032500143393"
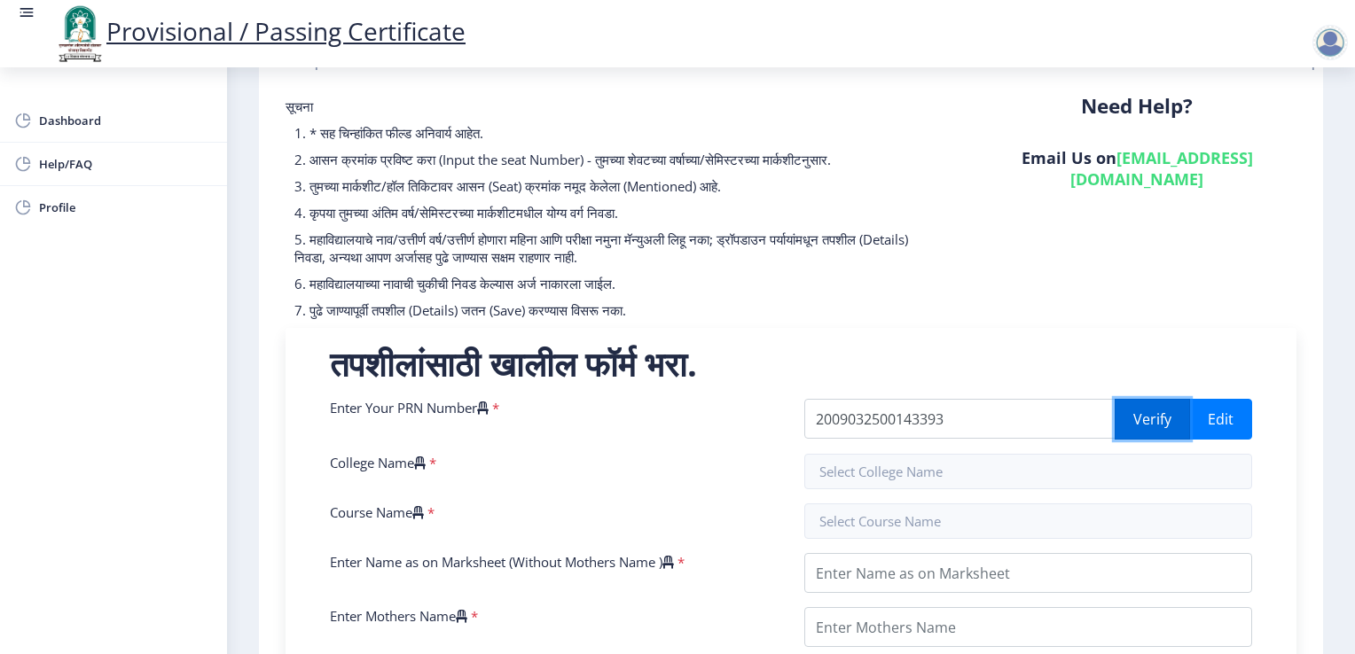
click at [1136, 420] on button "Verify" at bounding box center [1152, 419] width 75 height 41
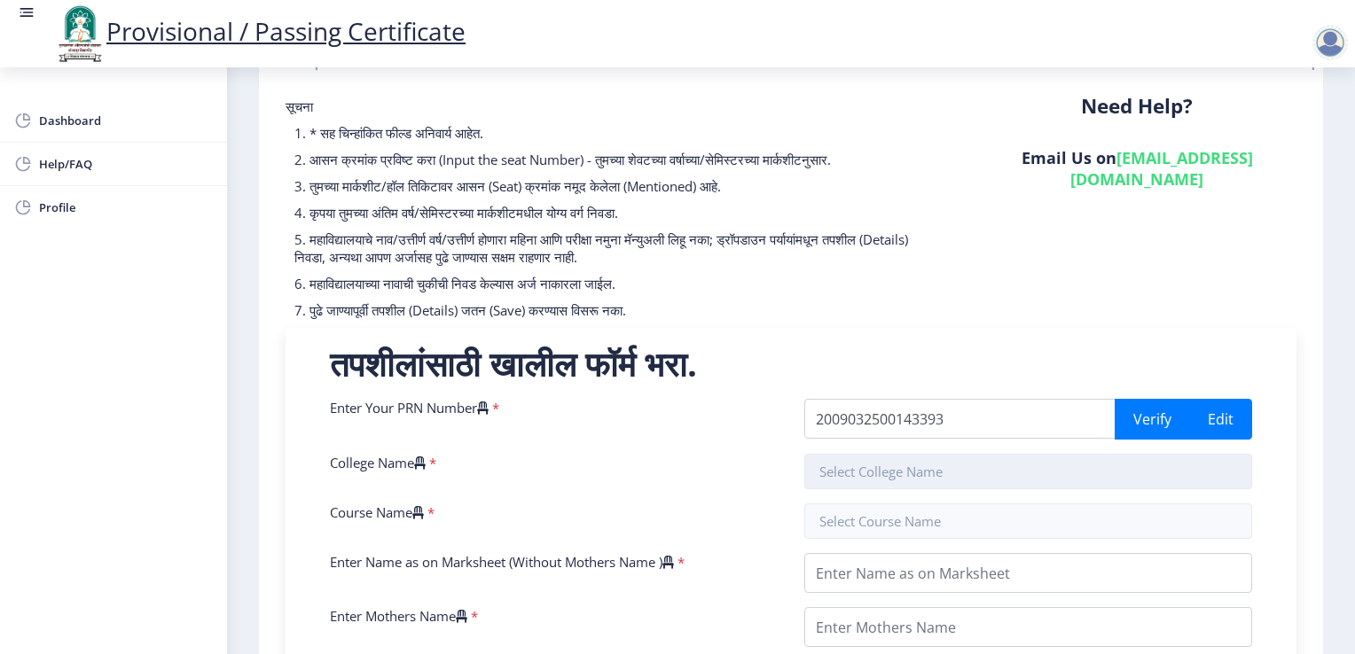
click at [921, 471] on input "text" at bounding box center [1028, 471] width 448 height 35
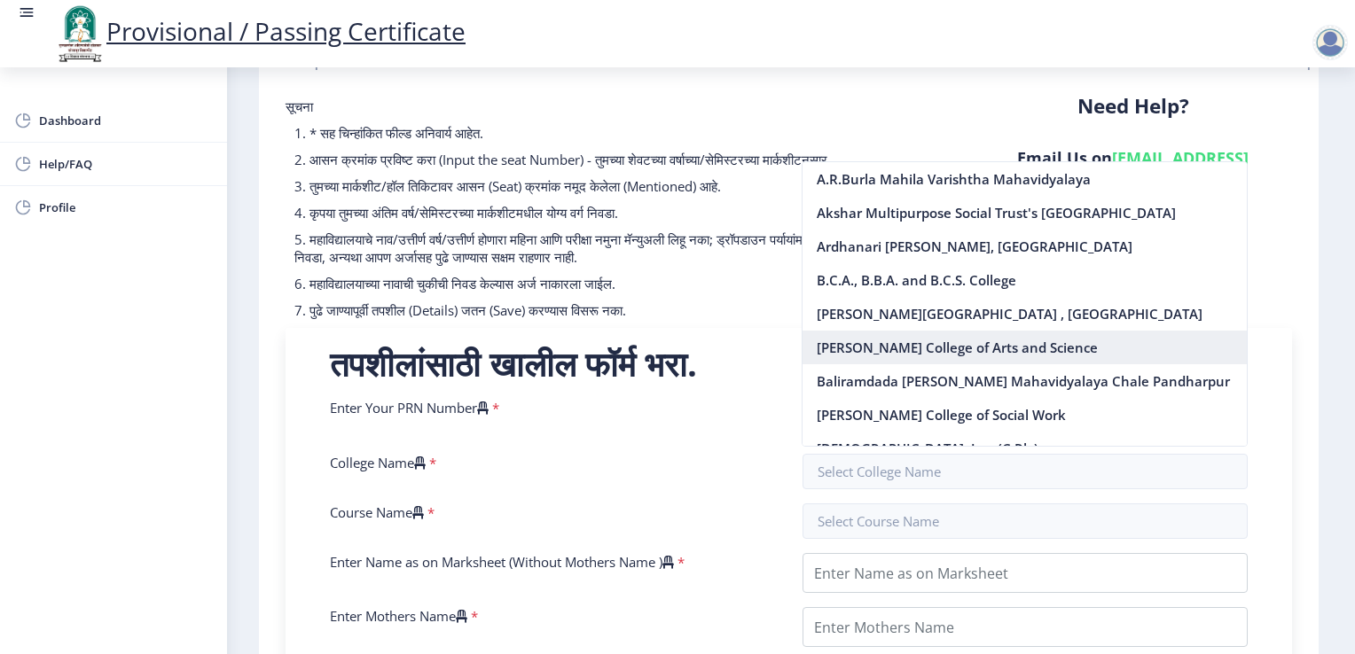
click at [972, 349] on nb-option "Baburao Patil College of Arts and Science" at bounding box center [1025, 348] width 444 height 34
type input "Baburao Patil College of Arts and Science"
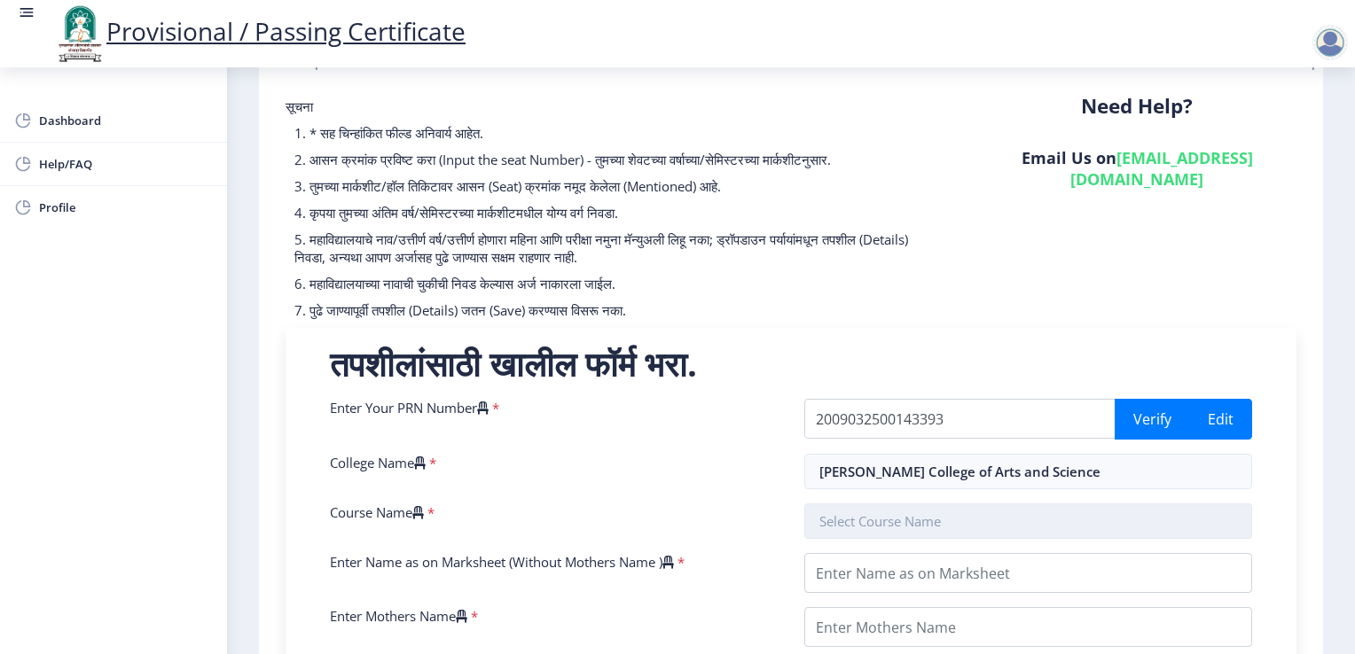
click at [918, 527] on input "text" at bounding box center [1028, 521] width 448 height 35
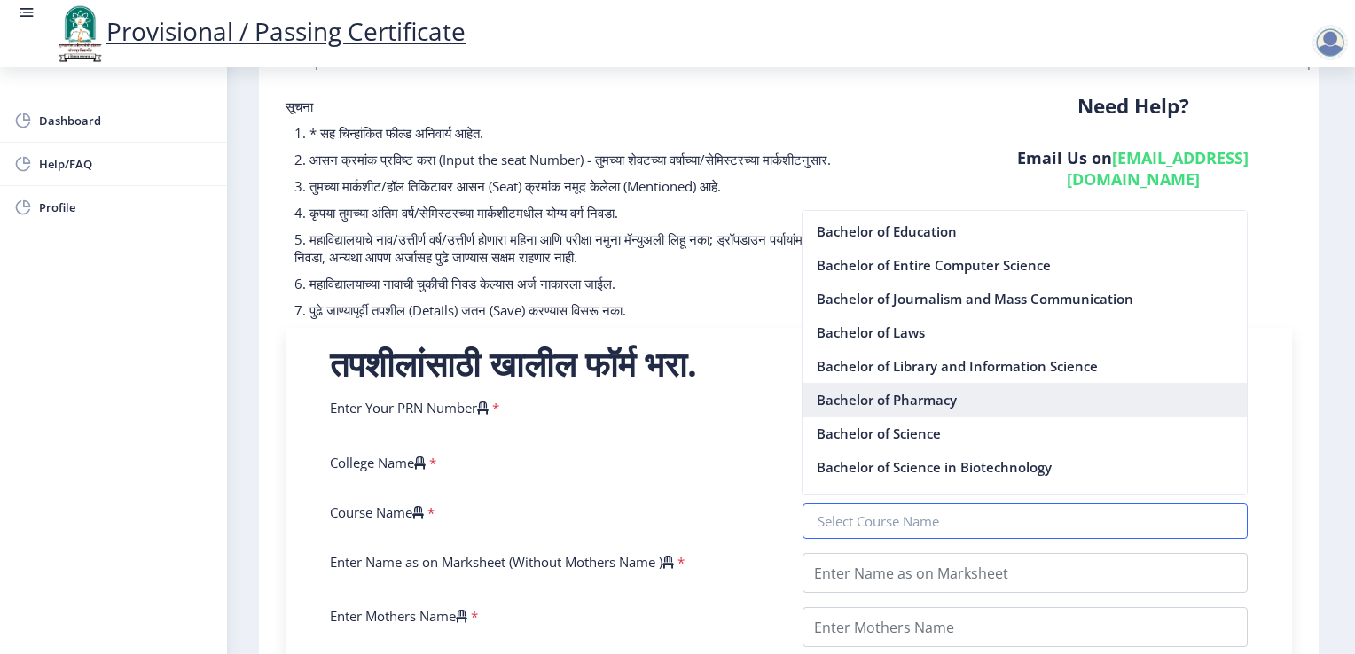
scroll to position [355, 0]
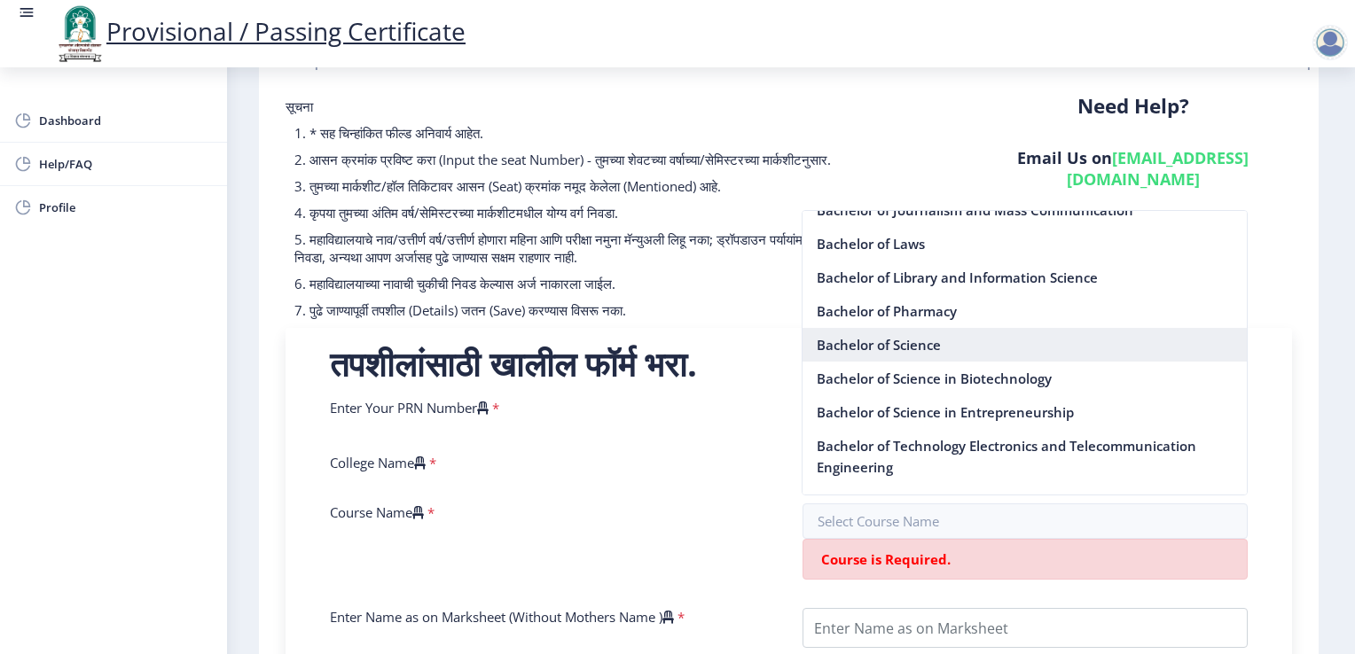
click at [936, 349] on nb-option "Bachelor of Science" at bounding box center [1025, 345] width 444 height 34
type input "Bachelor of Science"
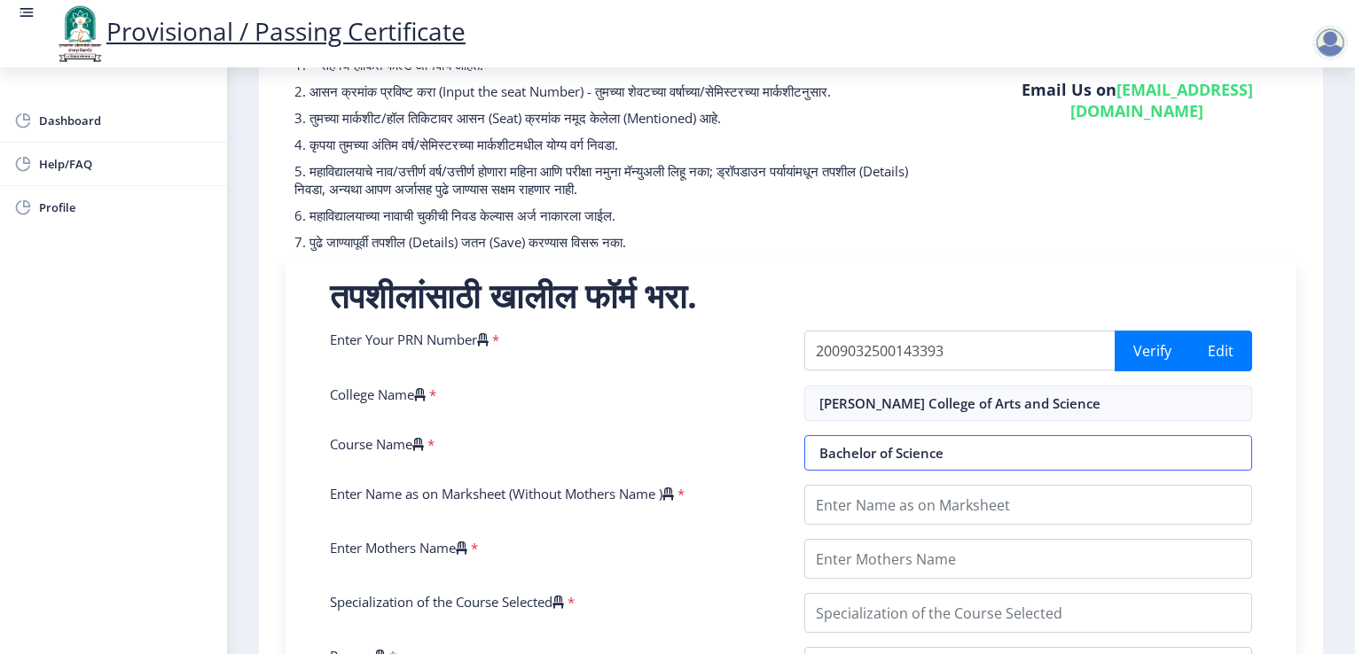
scroll to position [177, 0]
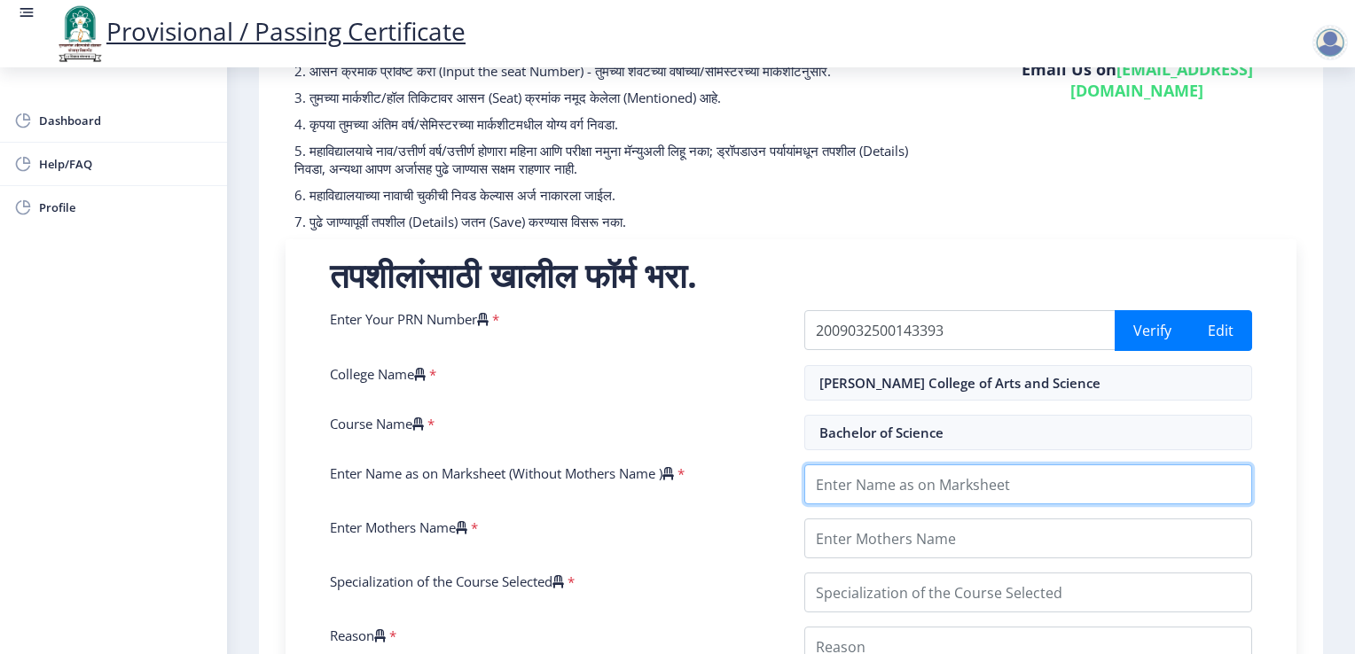
click at [969, 491] on input "Enter Name as on Marksheet (Without Mothers Name )" at bounding box center [1028, 485] width 448 height 40
type input "[PERSON_NAME] [PERSON_NAME]"
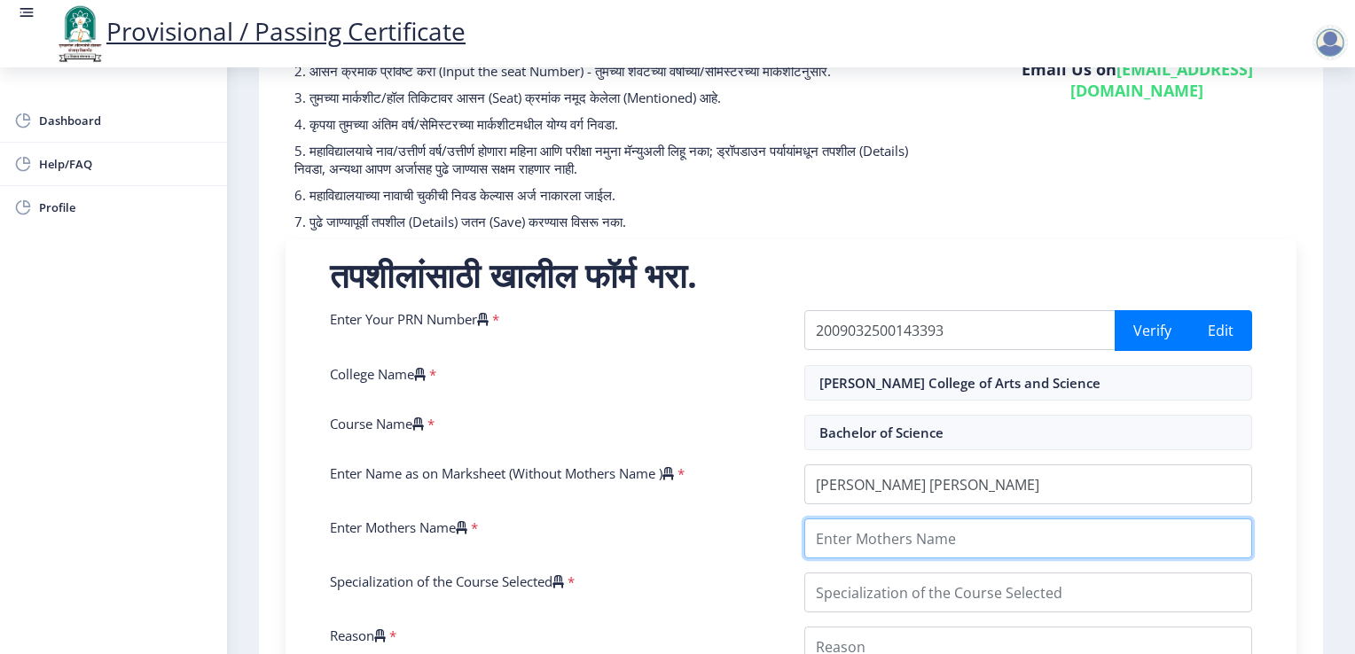
click at [940, 547] on input "Enter Mothers Name" at bounding box center [1028, 539] width 448 height 40
type input "SUSHILA"
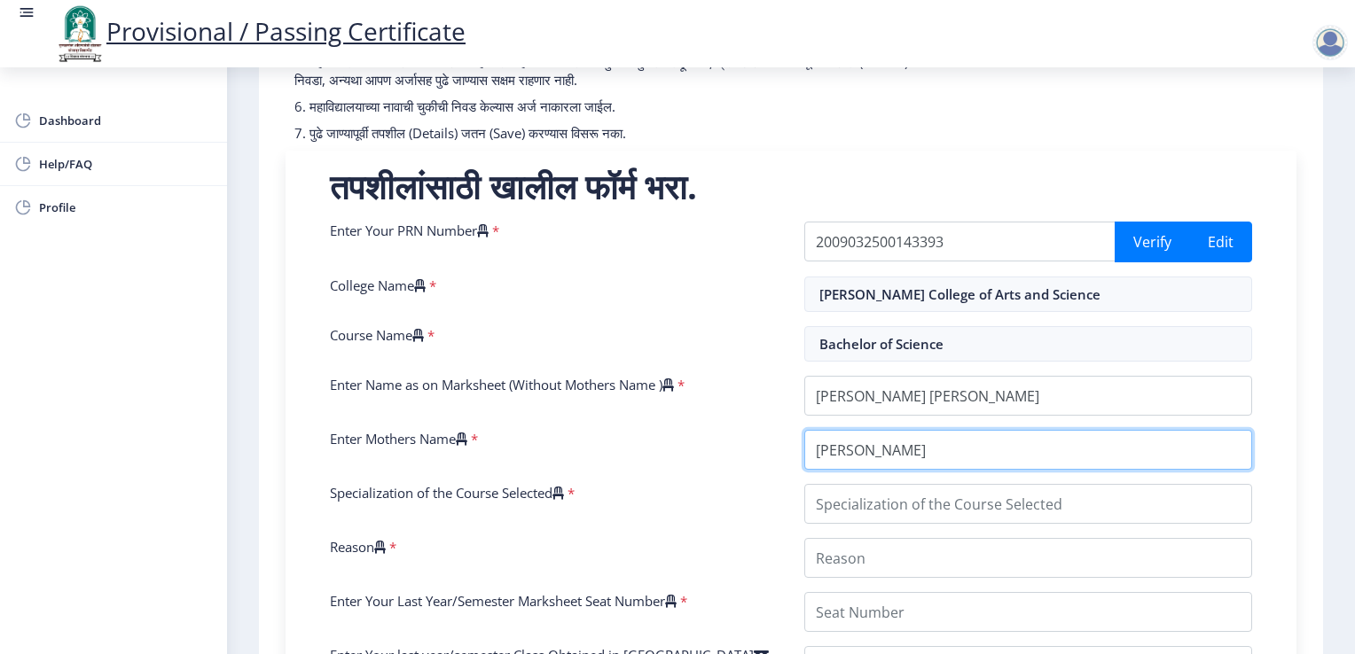
scroll to position [355, 0]
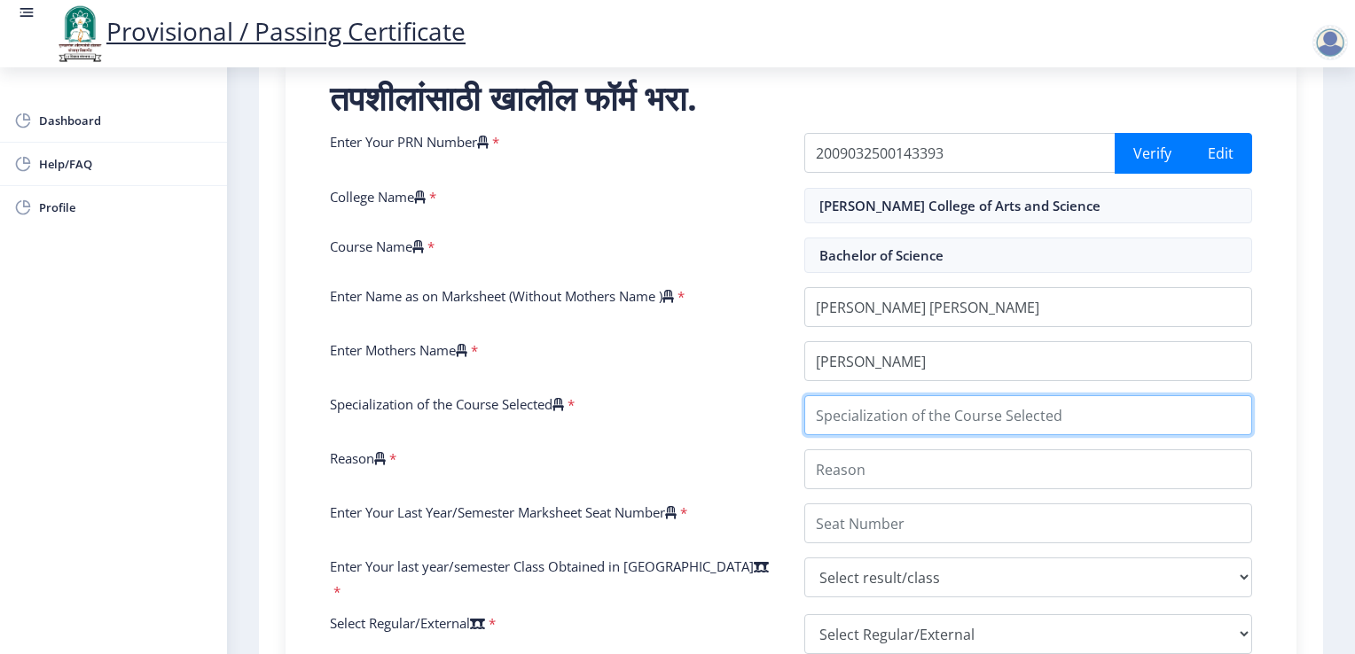
click at [990, 424] on input "Specialization of the Course Selected" at bounding box center [1028, 415] width 448 height 40
click at [993, 408] on input "Specialization of the Course Selected" at bounding box center [1028, 415] width 448 height 40
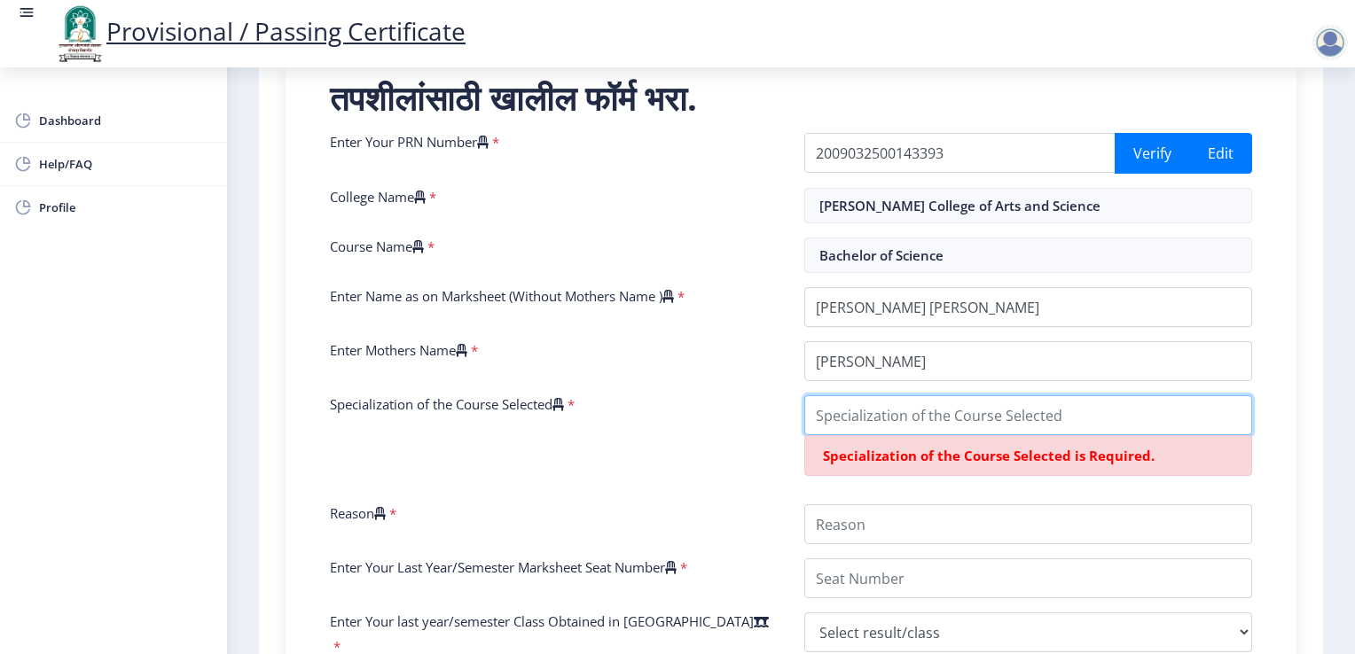
click at [990, 420] on input "Specialization of the Course Selected" at bounding box center [1028, 415] width 448 height 40
type input "b"
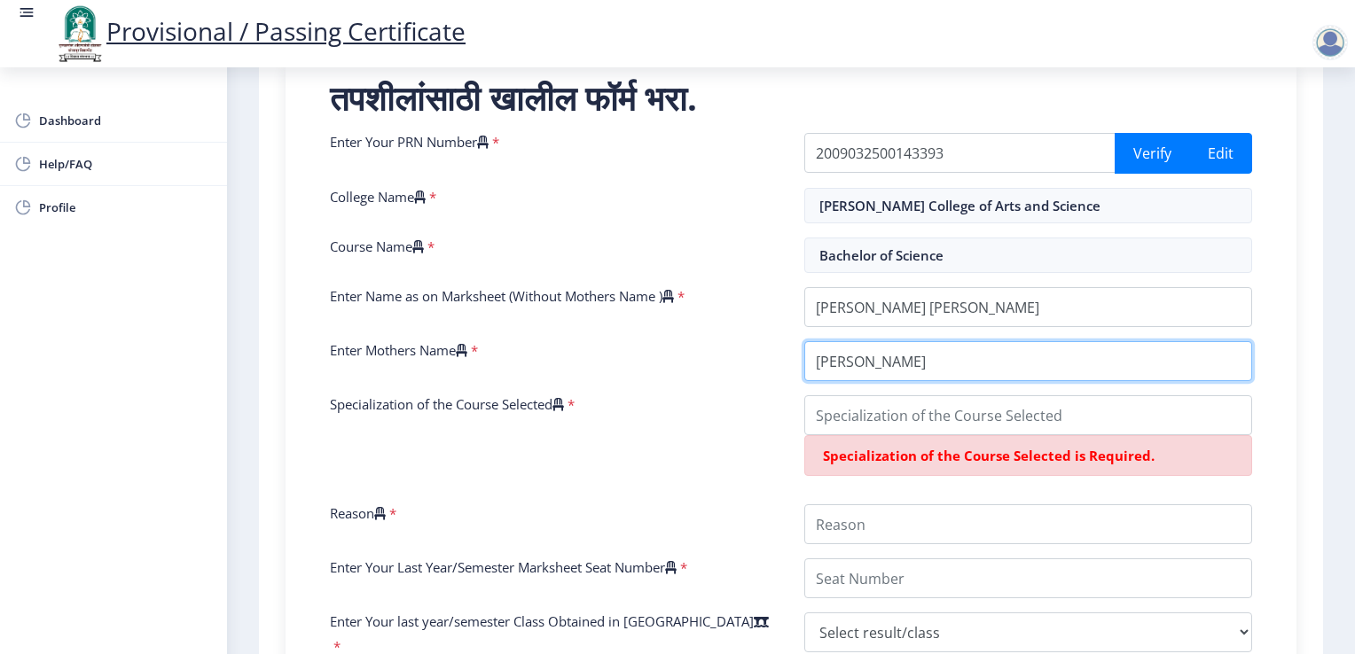
click at [936, 360] on input "Enter Mothers Name" at bounding box center [1028, 361] width 448 height 40
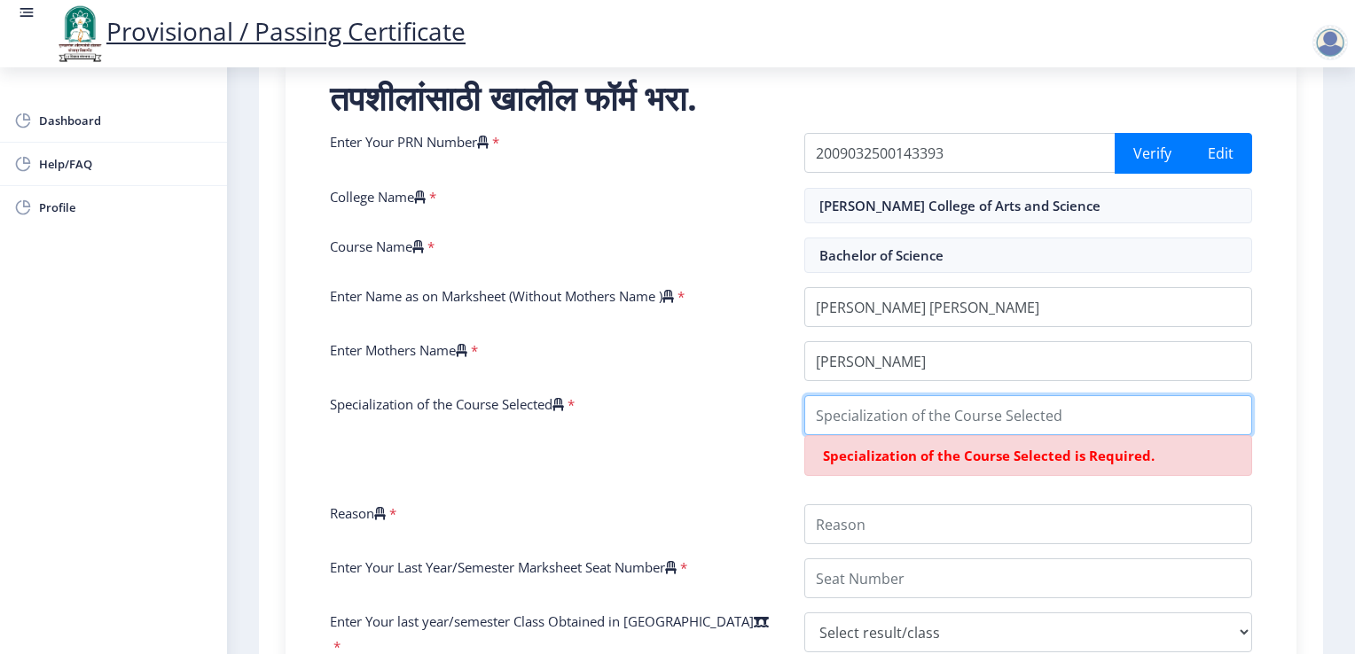
click at [896, 419] on input "Specialization of the Course Selected" at bounding box center [1028, 415] width 448 height 40
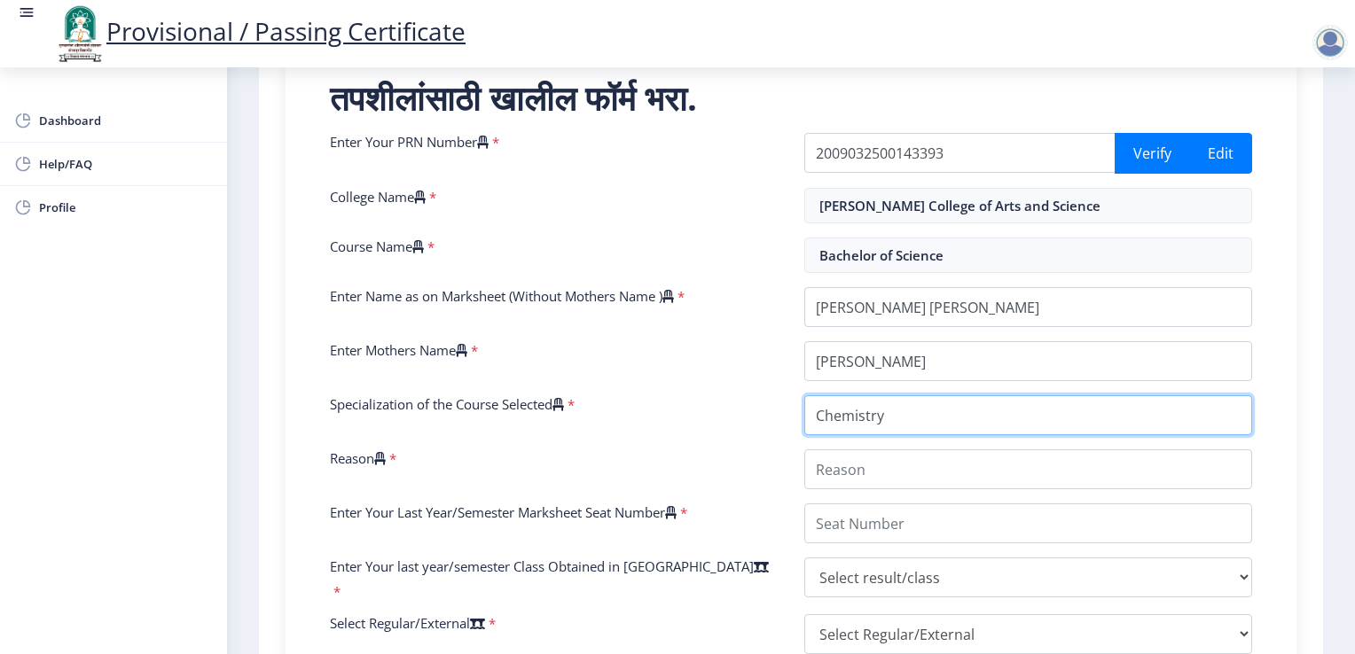
type input "Chemistry"
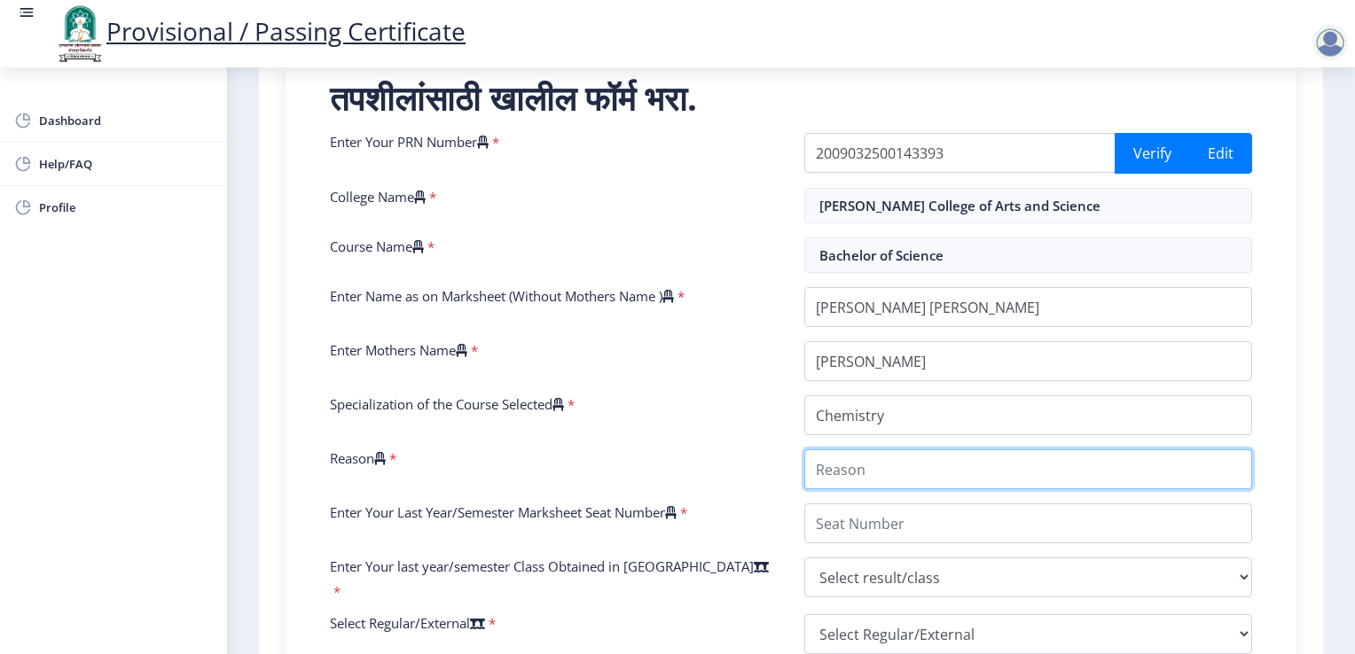
click at [897, 468] on input "Reason" at bounding box center [1028, 470] width 448 height 40
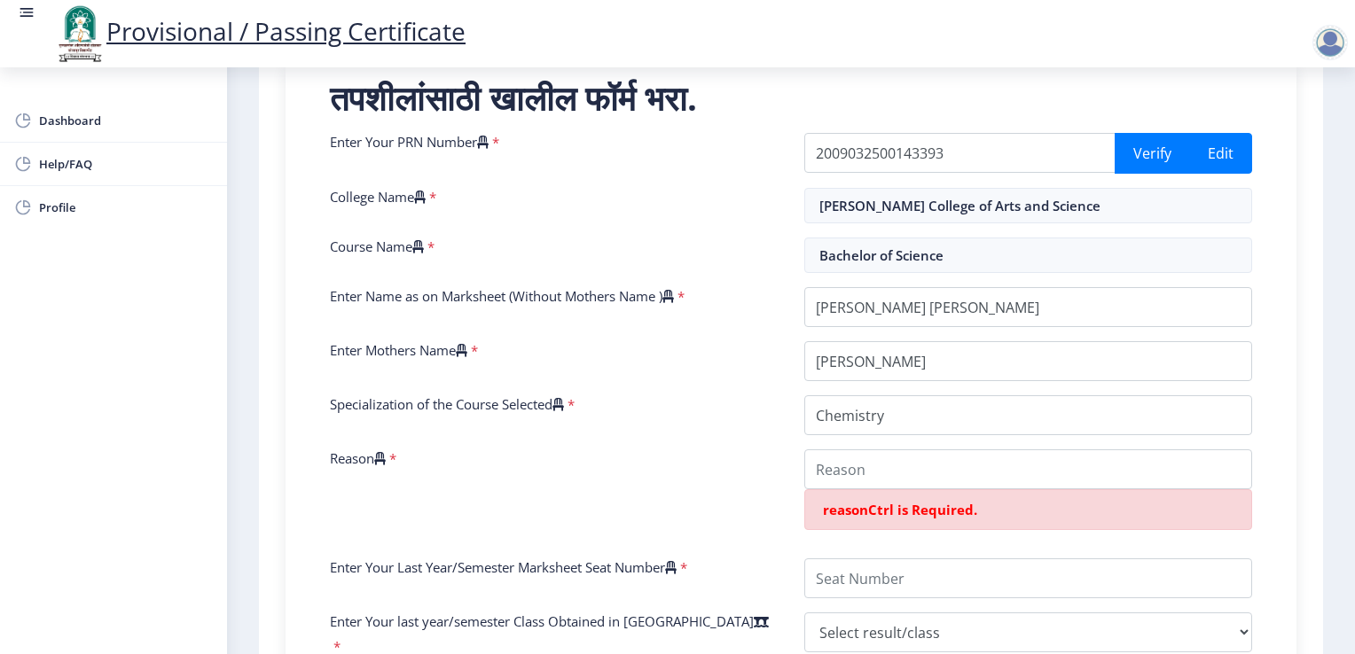
click at [386, 460] on icon at bounding box center [380, 458] width 12 height 13
click at [804, 460] on input "Reason" at bounding box center [1028, 470] width 448 height 40
click at [904, 472] on input "Reason" at bounding box center [1028, 470] width 448 height 40
click at [564, 400] on icon at bounding box center [558, 404] width 12 height 13
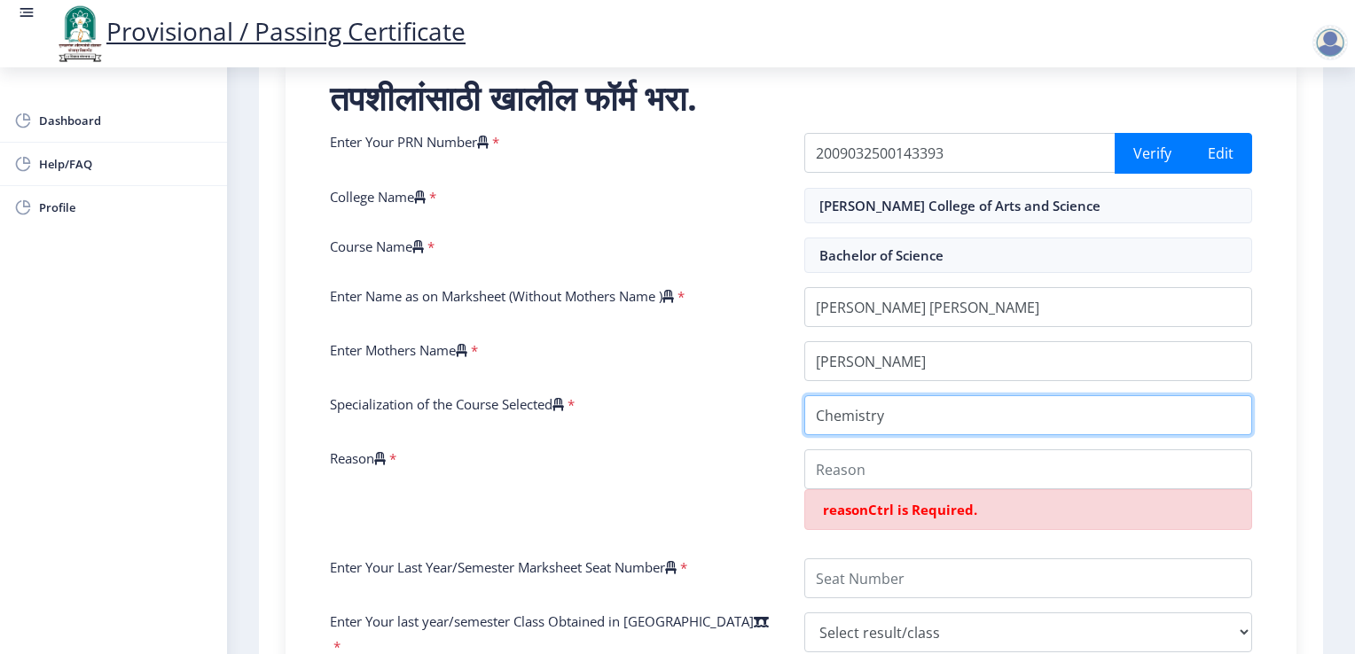
click at [804, 400] on input "Specialization of the Course Selected" at bounding box center [1028, 415] width 448 height 40
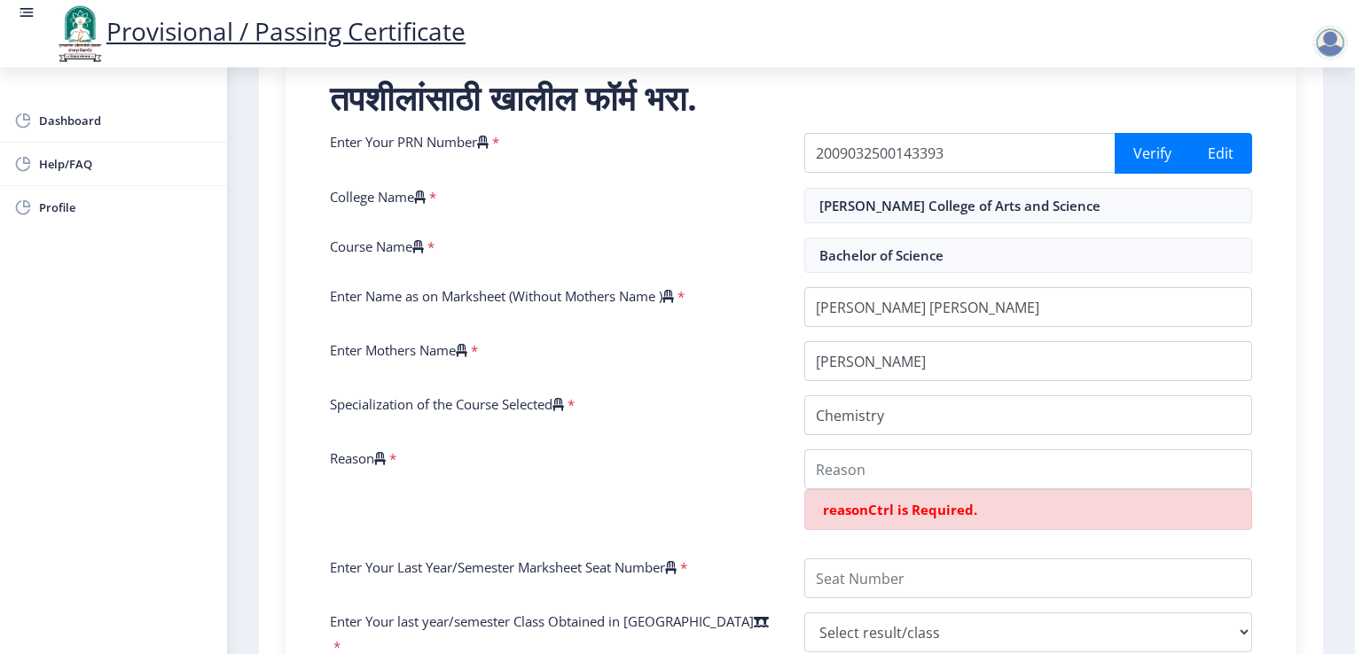
click at [564, 401] on icon at bounding box center [558, 404] width 12 height 13
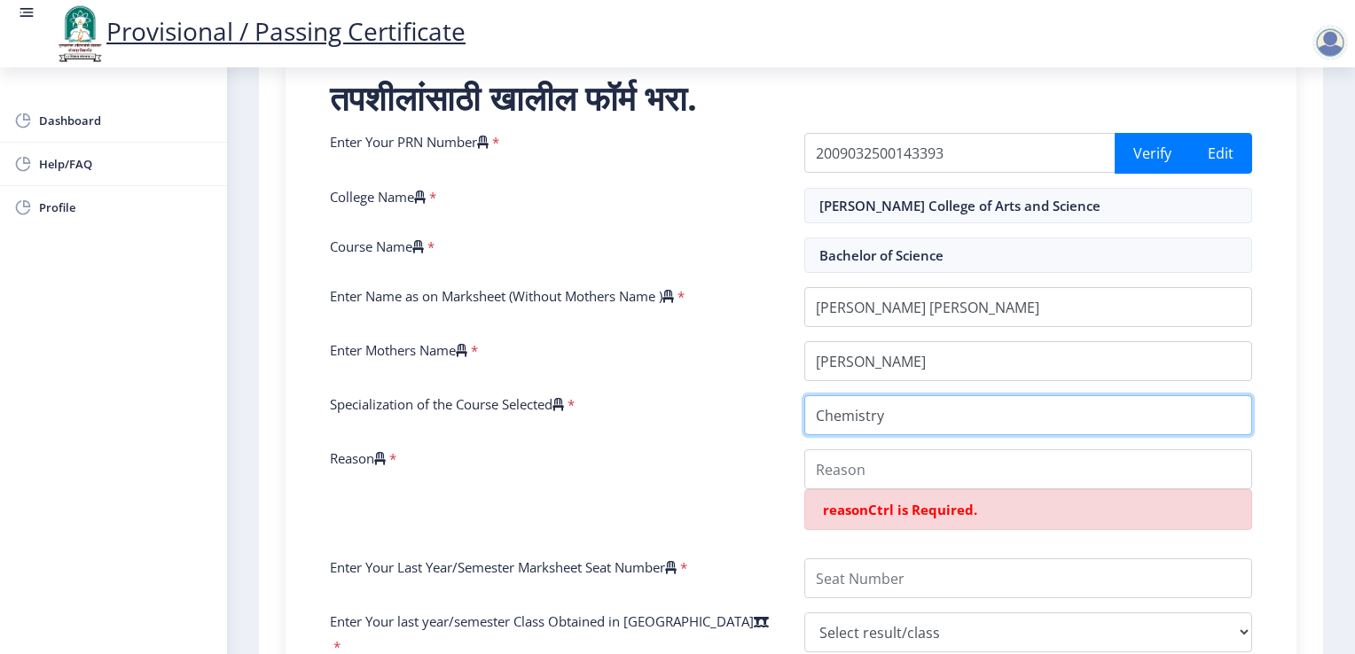
click at [804, 401] on input "Specialization of the Course Selected" at bounding box center [1028, 415] width 448 height 40
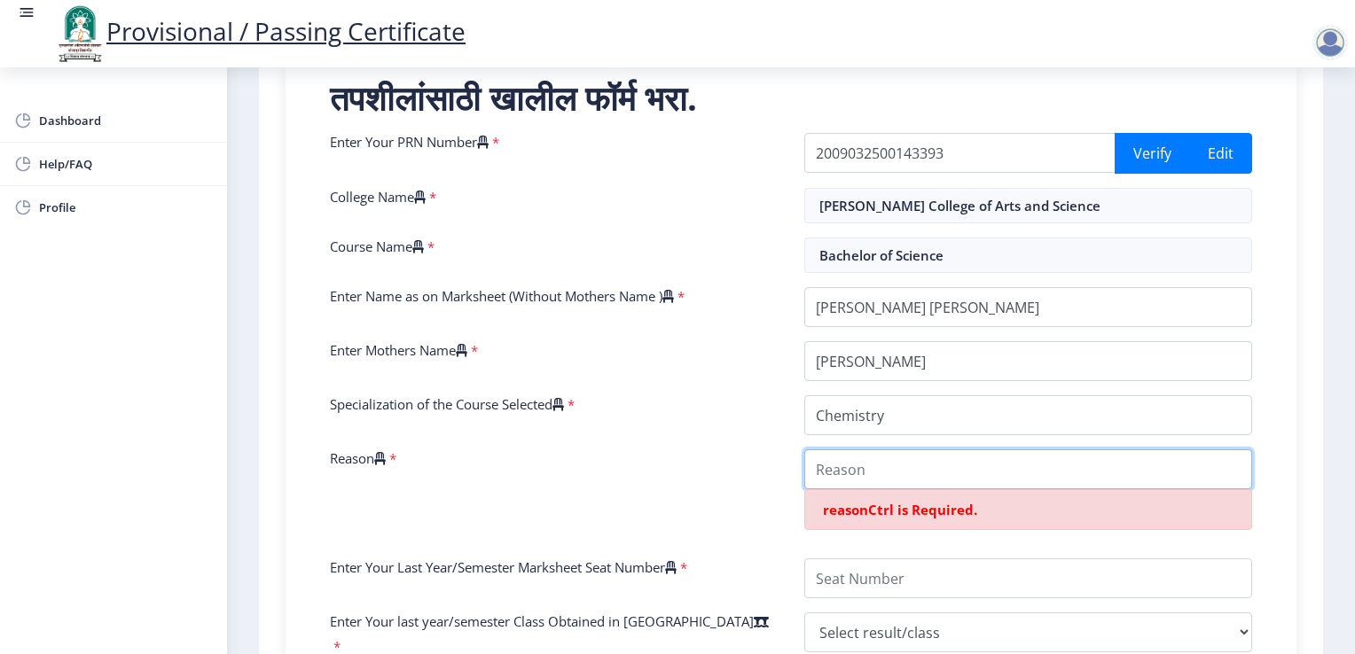
click at [881, 465] on input "Reason" at bounding box center [1028, 470] width 448 height 40
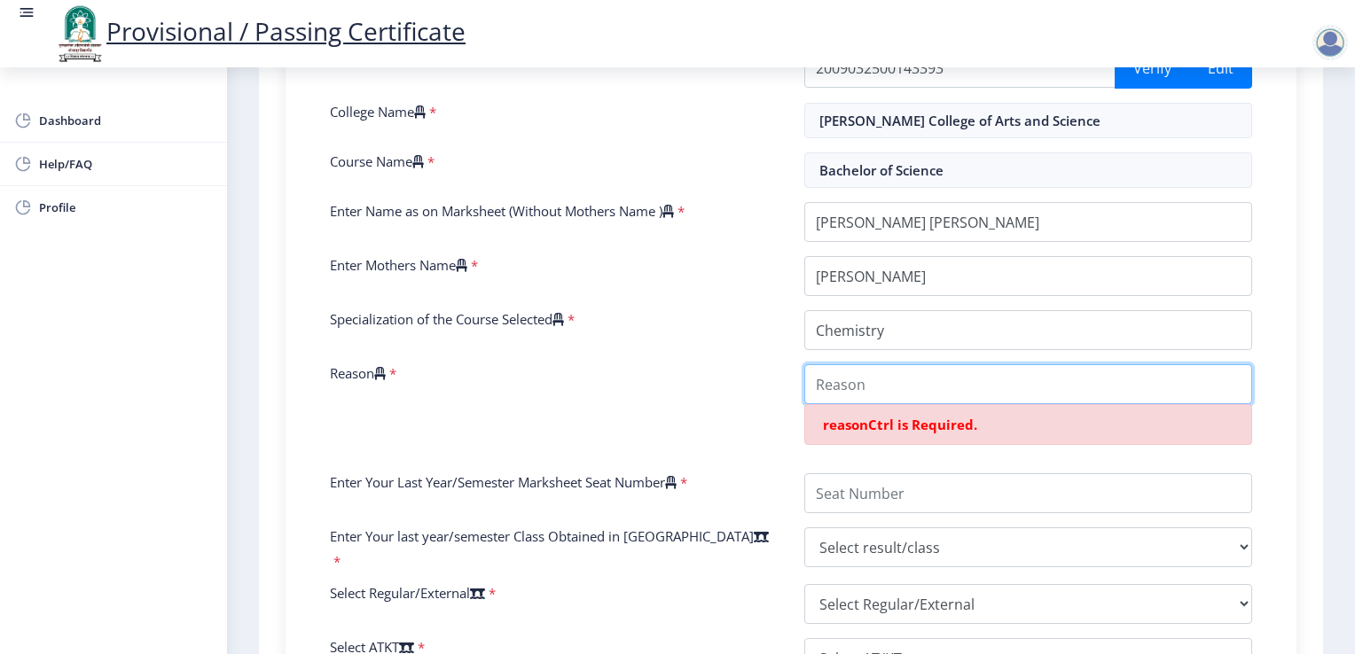
scroll to position [443, 0]
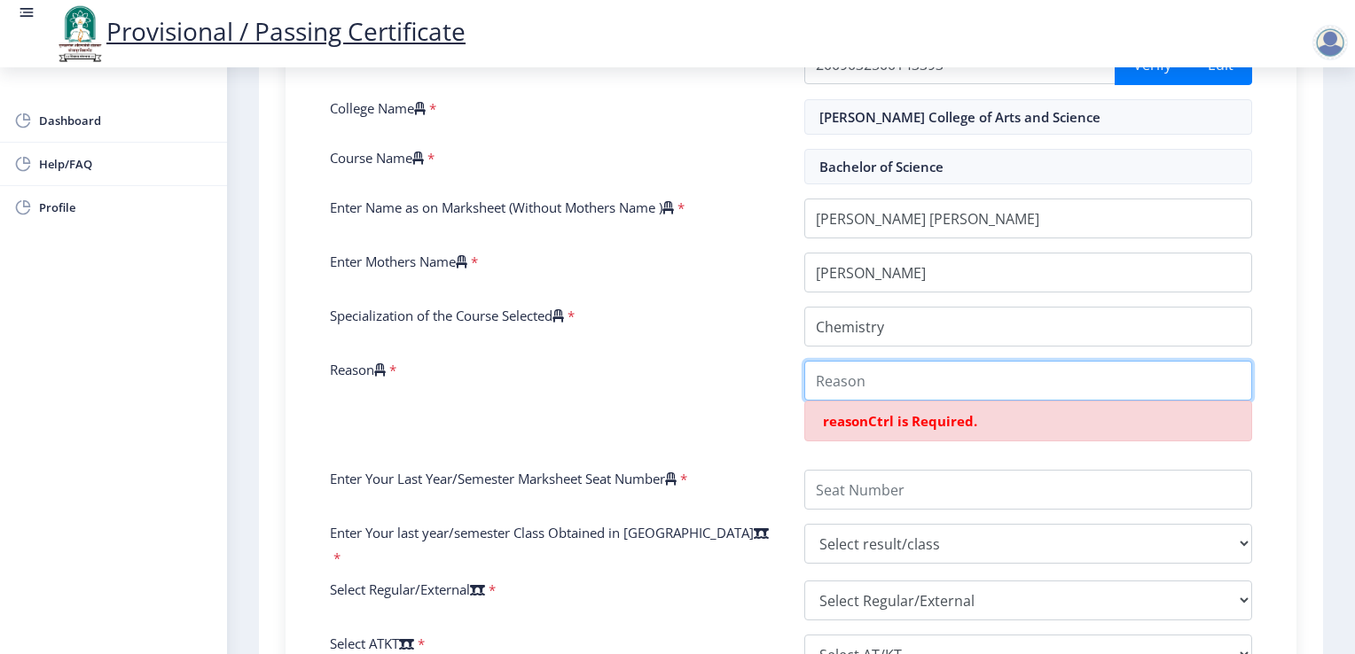
click at [865, 383] on input "Reason" at bounding box center [1028, 381] width 448 height 40
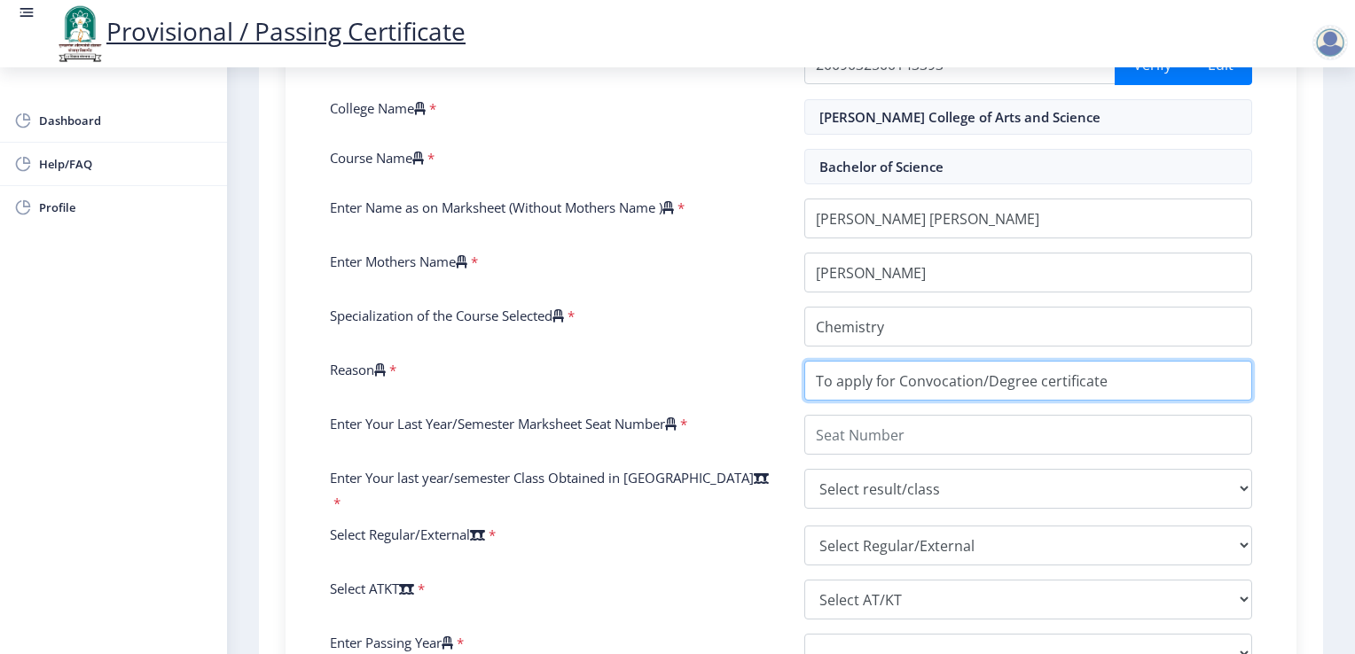
drag, startPoint x: 891, startPoint y: 381, endPoint x: 815, endPoint y: 382, distance: 76.3
click at [815, 382] on input "Reason" at bounding box center [1028, 381] width 448 height 40
type input "Required to get Convocation/Degree certificate"
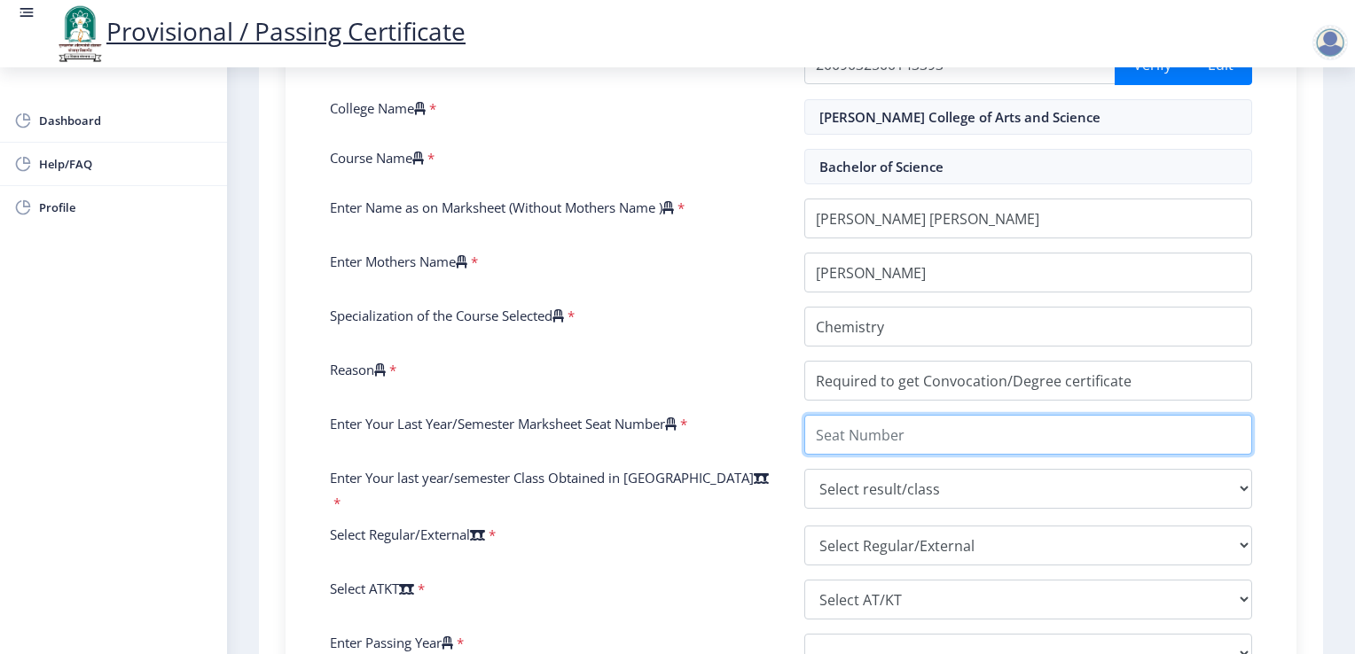
click at [901, 430] on input "Enter Your Last Year/Semester Marksheet Seat Number" at bounding box center [1028, 435] width 448 height 40
type input "011114"
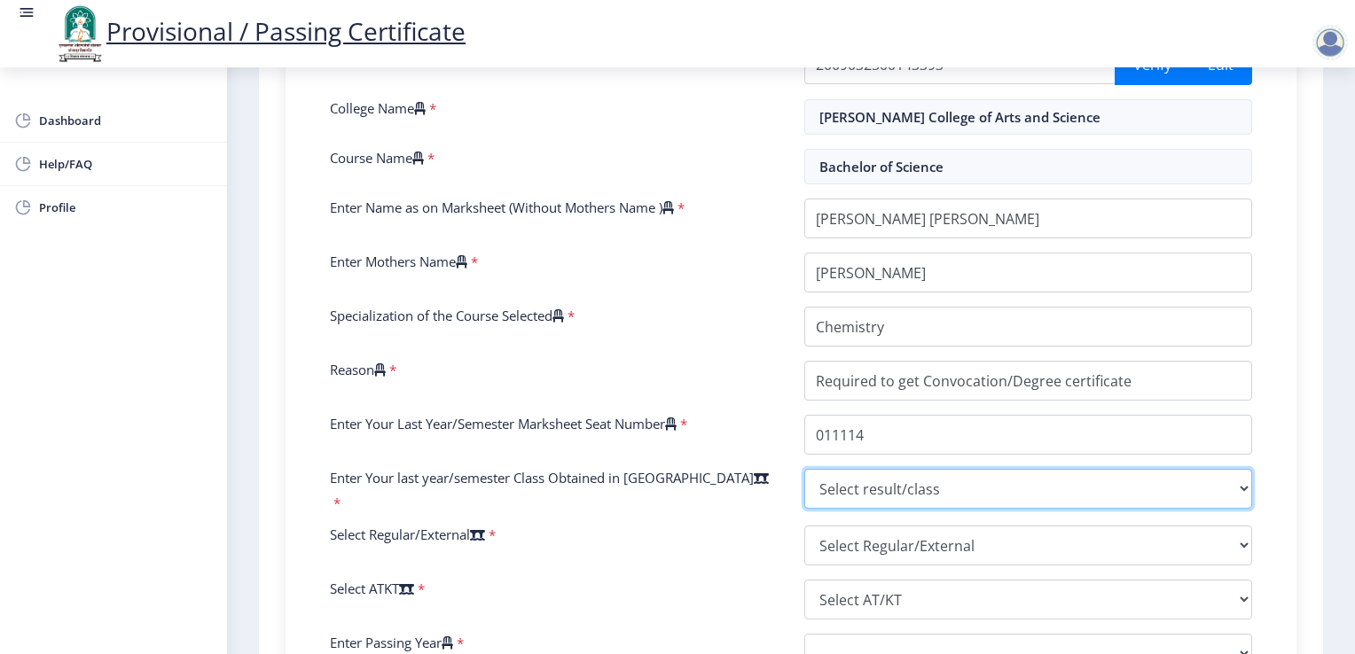
click at [908, 480] on select "Select result/class DISTINCTION FIRST CLASS HIGHER SECOND CLASS SECOND CLASS PA…" at bounding box center [1028, 489] width 448 height 40
select select "FIRST CLASS WITH DISTINCTION"
click at [804, 469] on select "Select result/class DISTINCTION FIRST CLASS HIGHER SECOND CLASS SECOND CLASS PA…" at bounding box center [1028, 489] width 448 height 40
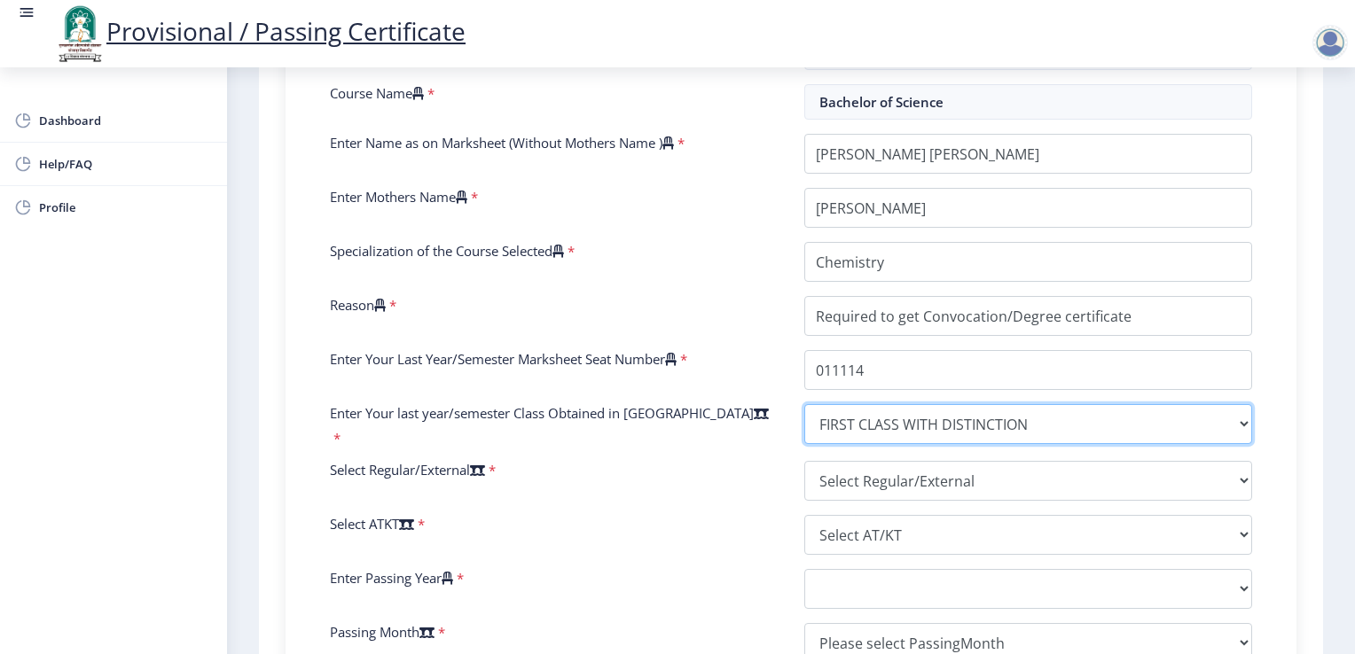
scroll to position [532, 0]
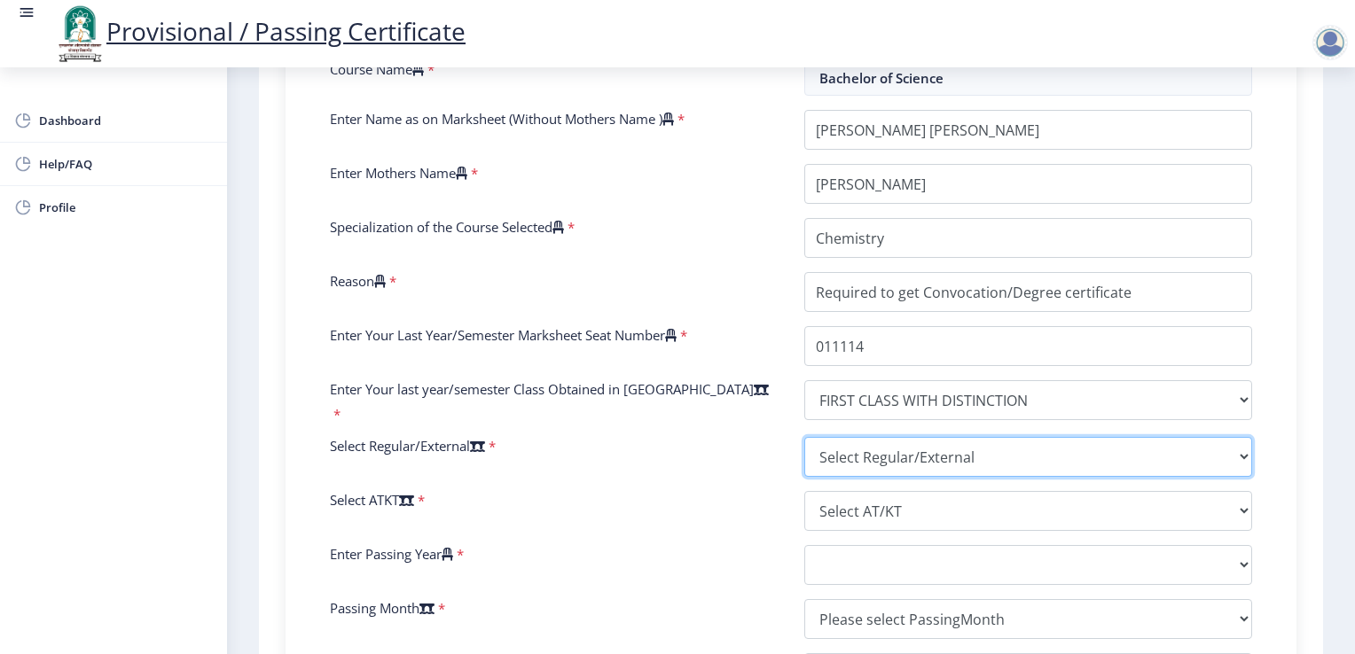
click at [891, 450] on select "Select Regular/External Regular External Special" at bounding box center [1028, 457] width 448 height 40
select select "Regular"
click at [804, 437] on select "Select Regular/External Regular External Special" at bounding box center [1028, 457] width 448 height 40
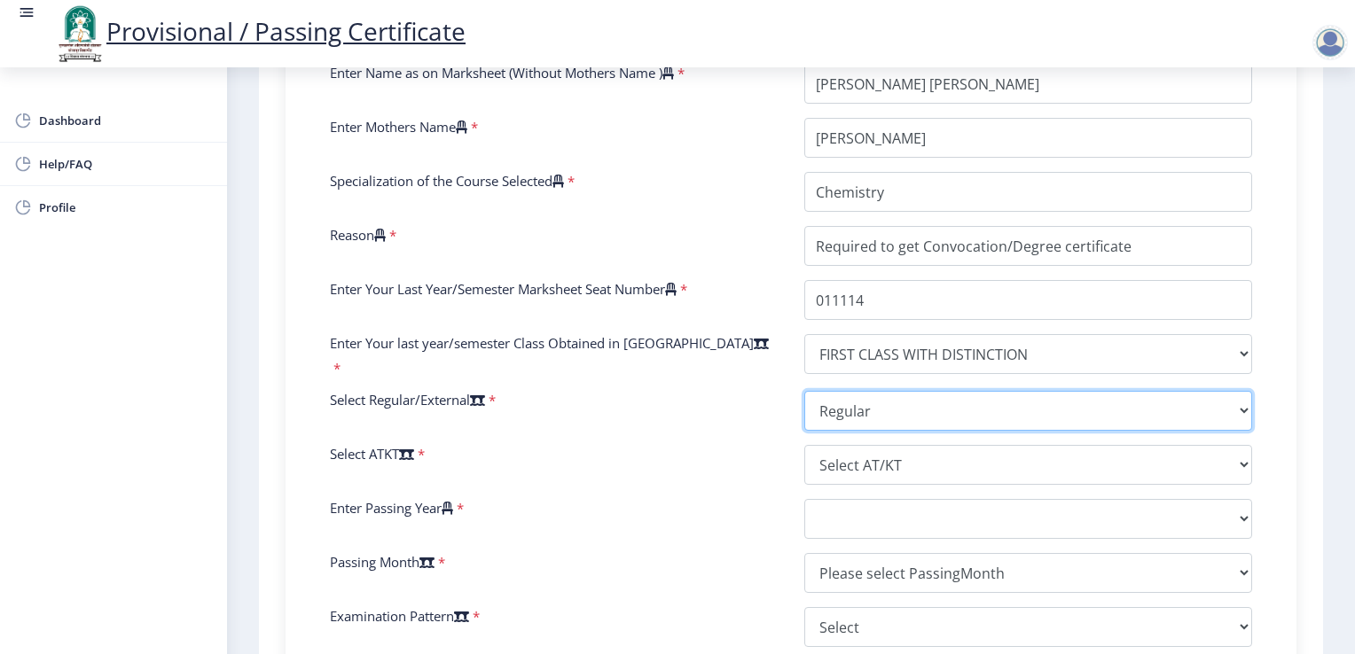
scroll to position [621, 0]
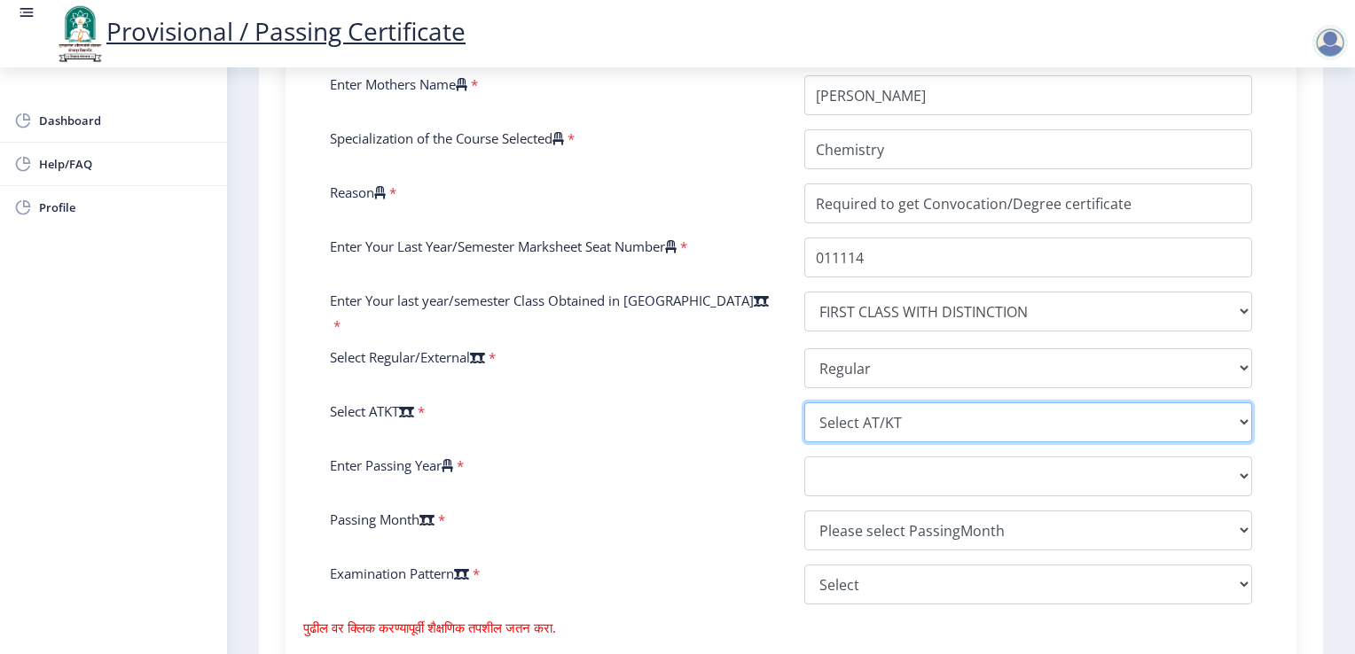
click at [872, 420] on select "Select AT/KT None ATKT" at bounding box center [1028, 423] width 448 height 40
select select "None"
click at [804, 403] on select "Select AT/KT None ATKT" at bounding box center [1028, 423] width 448 height 40
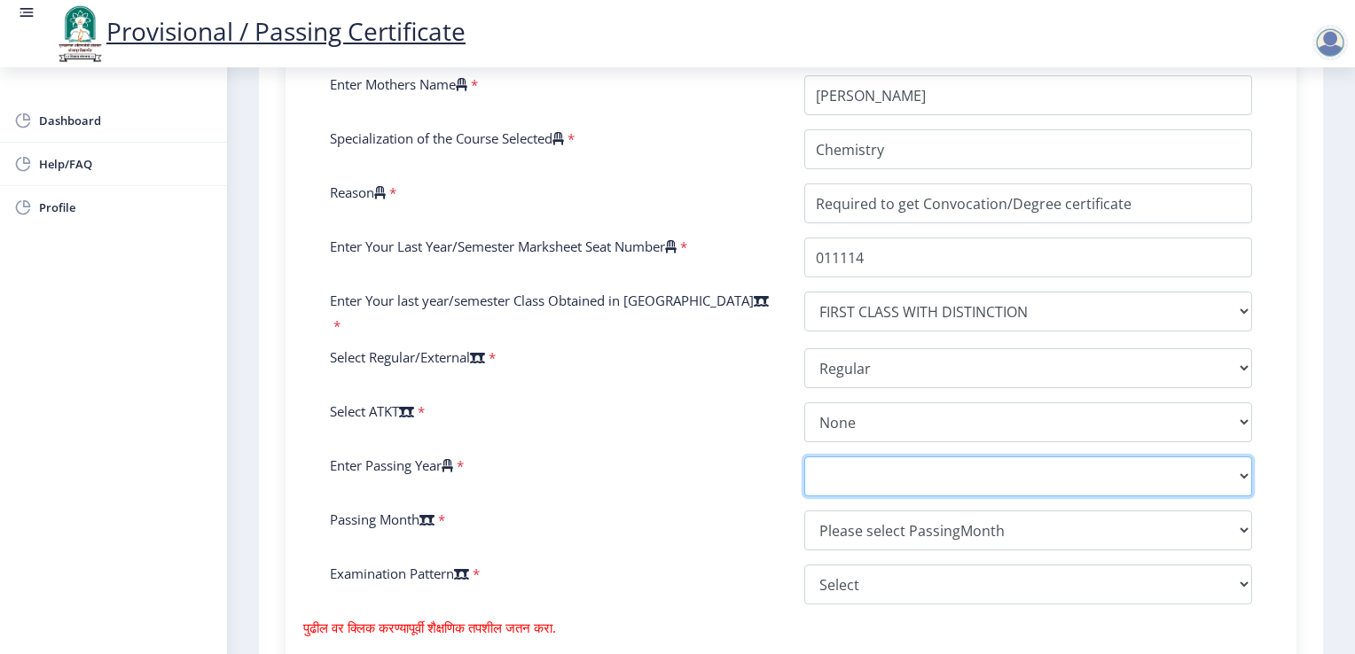
click at [862, 470] on select "2025 2024 2023 2022 2021 2020 2019 2018 2017 2016 2015 2014 2013 2012 2011 2010…" at bounding box center [1028, 477] width 448 height 40
select select "2012"
click at [804, 457] on select "2025 2024 2023 2022 2021 2020 2019 2018 2017 2016 2015 2014 2013 2012 2011 2010…" at bounding box center [1028, 477] width 448 height 40
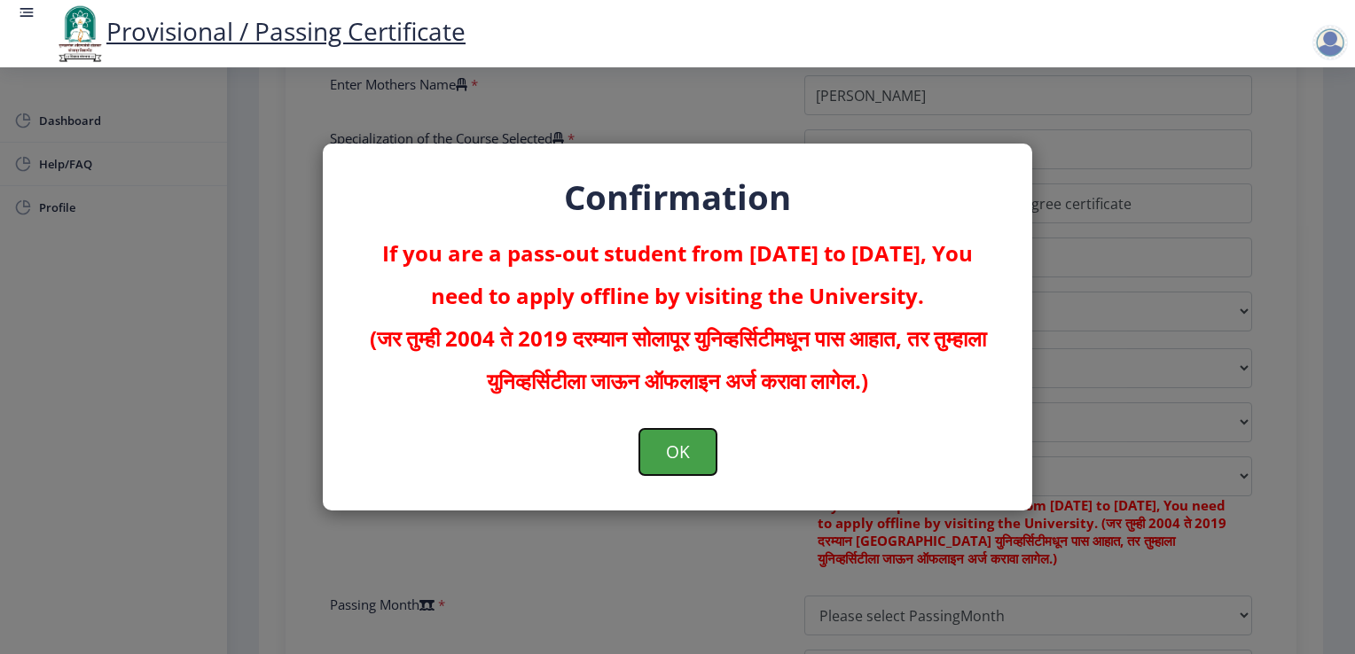
click at [685, 457] on button "OK" at bounding box center [677, 452] width 77 height 46
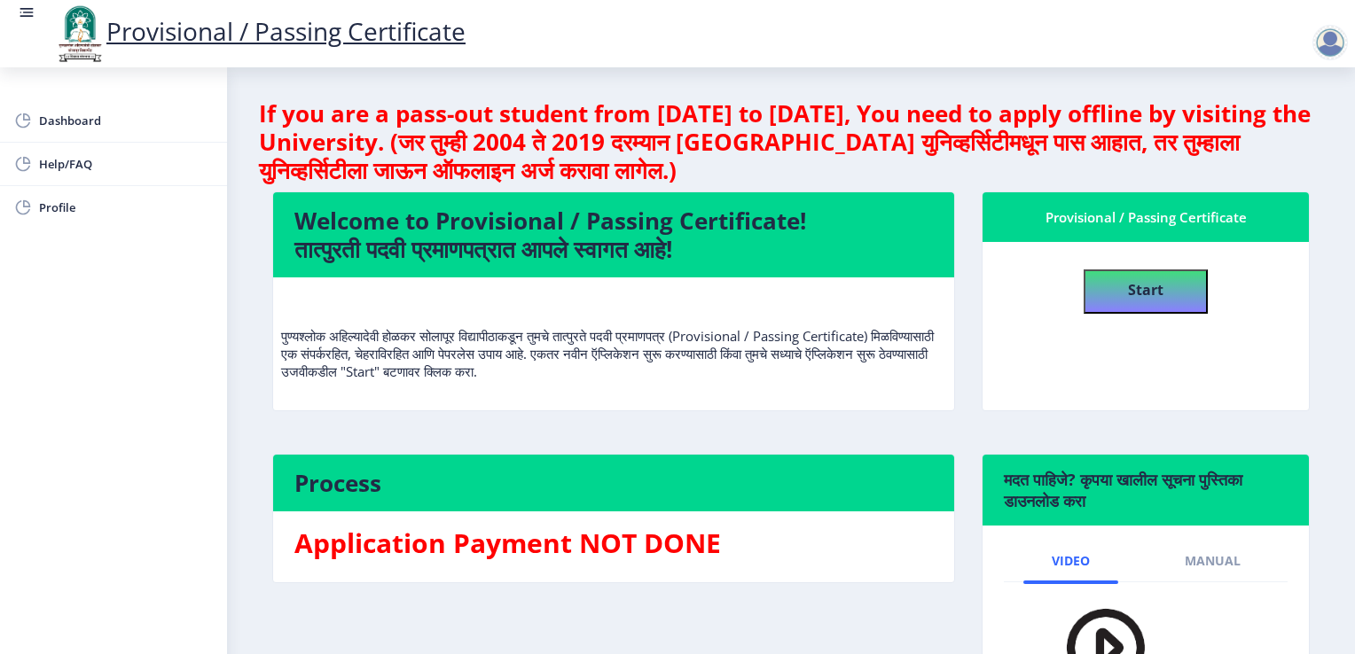
click at [1325, 43] on div at bounding box center [1329, 42] width 35 height 35
click at [1286, 143] on span "Log out" at bounding box center [1284, 138] width 114 height 21
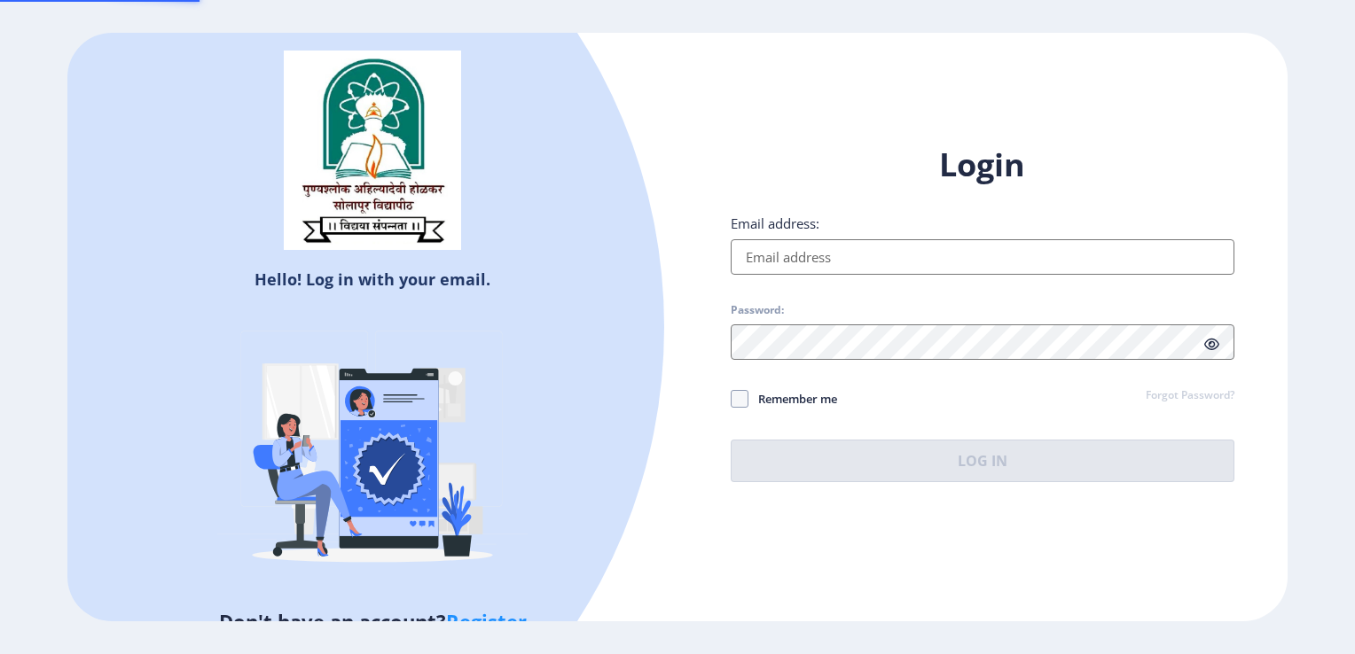
type input "[EMAIL_ADDRESS][DOMAIN_NAME]"
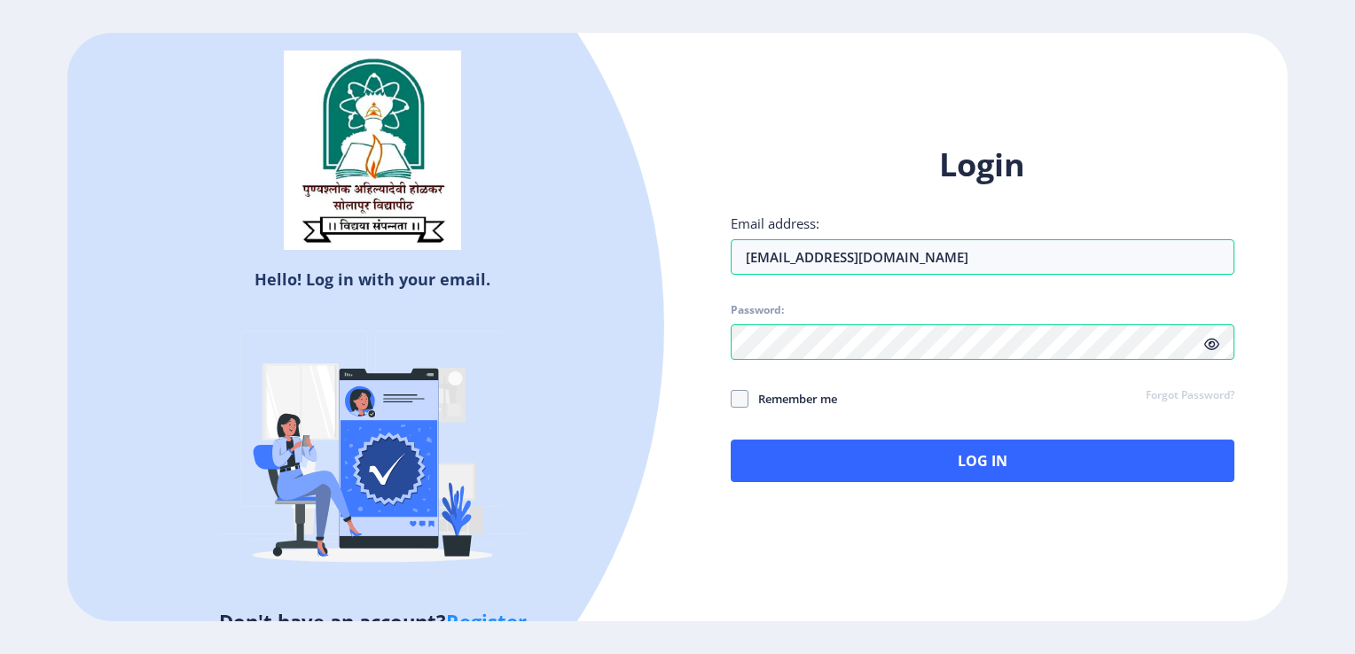
click at [697, 570] on div "Hello! Log in with your email. Don't have an account? Register Login Email addr…" at bounding box center [676, 327] width 1219 height 589
